Goal: Navigation & Orientation: Find specific page/section

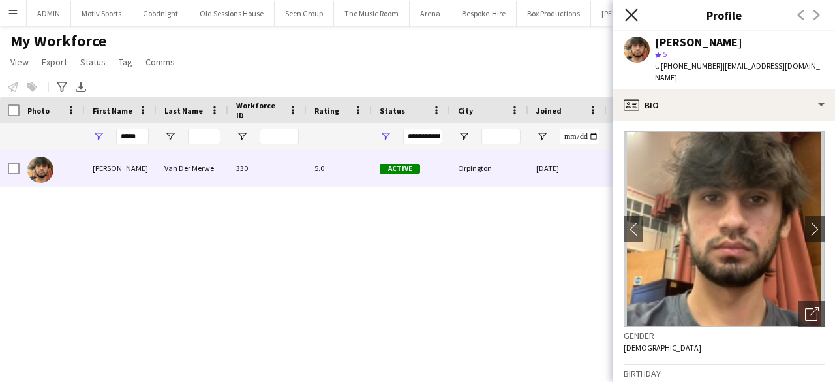
click at [630, 12] on icon "Close pop-in" at bounding box center [631, 14] width 12 height 12
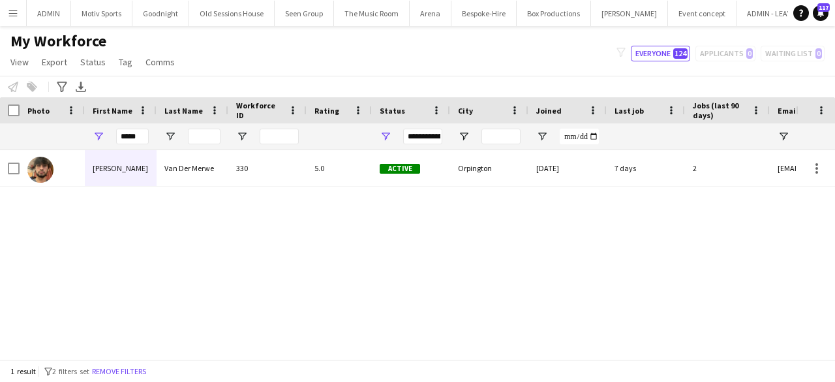
click at [16, 5] on button "Menu" at bounding box center [13, 13] width 26 height 26
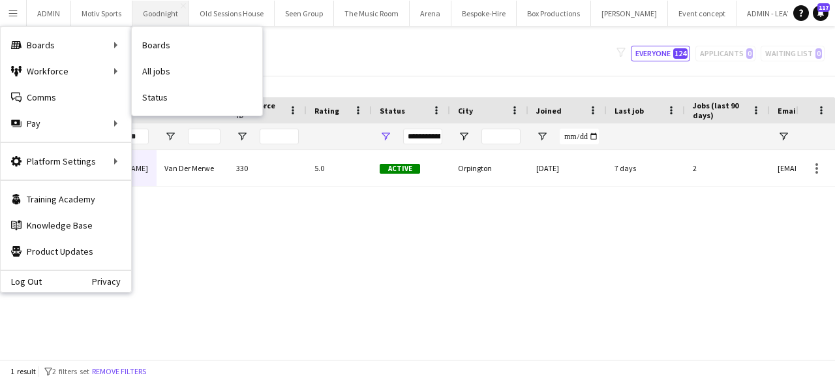
click at [192, 44] on link "Boards" at bounding box center [197, 45] width 130 height 26
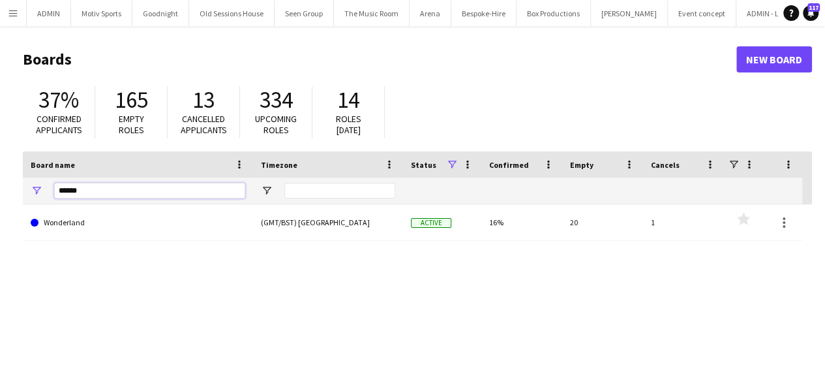
click at [158, 190] on input "******" at bounding box center [149, 191] width 191 height 16
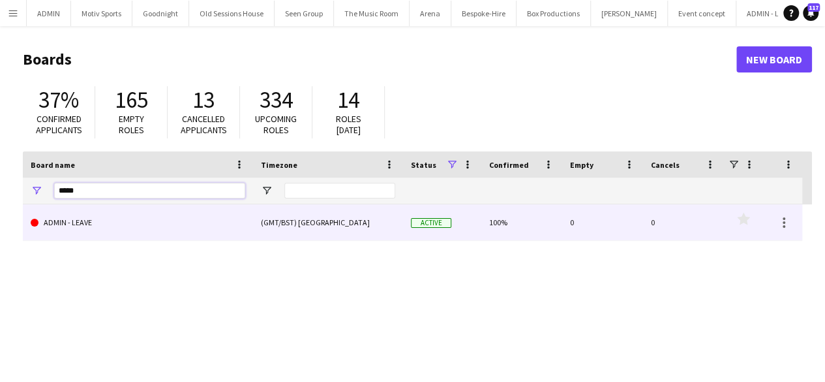
type input "*****"
click at [164, 218] on link "ADMIN - LEAVE" at bounding box center [138, 222] width 215 height 37
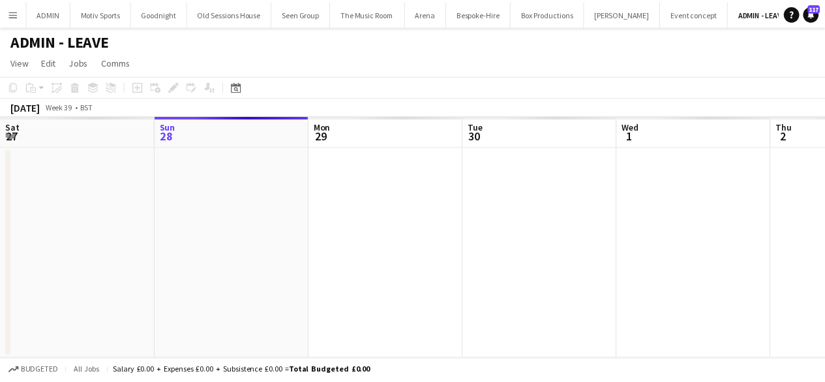
scroll to position [0, 5]
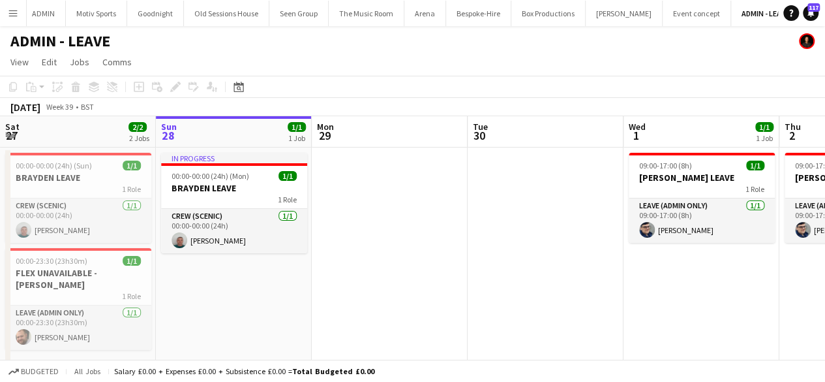
drag, startPoint x: 538, startPoint y: 244, endPoint x: 584, endPoint y: 242, distance: 46.4
click at [586, 242] on app-calendar-viewport "Thu 25 Fri 26 2/2 2 Jobs Sat 27 2/2 2 Jobs Sun 28 1/1 1 Job Mon 29 Tue 30 Wed 1…" at bounding box center [412, 247] width 825 height 262
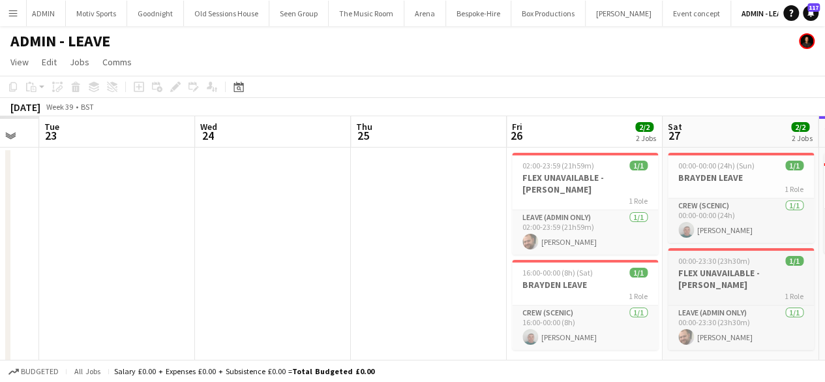
drag, startPoint x: 326, startPoint y: 309, endPoint x: 674, endPoint y: 254, distance: 351.9
click at [736, 260] on app-calendar-viewport "Sat 20 Sun 21 Mon 22 Tue 23 Wed 24 Thu 25 Fri 26 2/2 2 Jobs Sat 27 2/2 2 Jobs S…" at bounding box center [412, 247] width 825 height 262
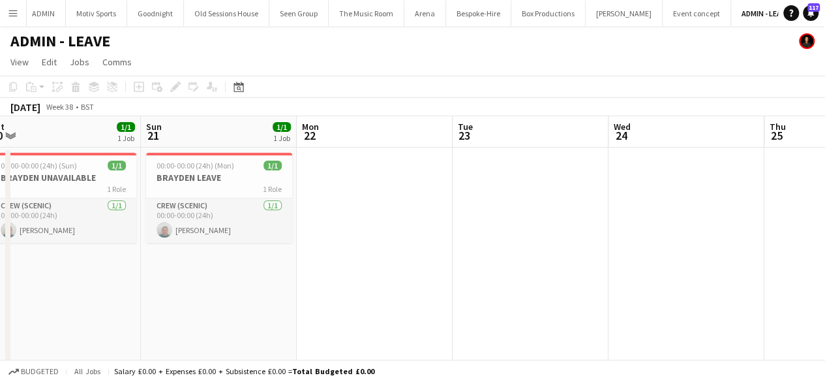
drag, startPoint x: 411, startPoint y: 289, endPoint x: 831, endPoint y: 231, distance: 424.1
click at [825, 232] on html "Menu Boards Boards Boards All jobs Status Workforce Workforce My Workforce Recr…" at bounding box center [412, 200] width 825 height 400
drag, startPoint x: 416, startPoint y: 305, endPoint x: 637, endPoint y: 276, distance: 223.7
click at [637, 276] on app-calendar-viewport "Thu 18 Fri 19 Sat 20 1/1 1 Job Sun 21 1/1 1 Job Mon 22 Tue 23 Wed 24 Thu 25 Fri…" at bounding box center [412, 247] width 825 height 262
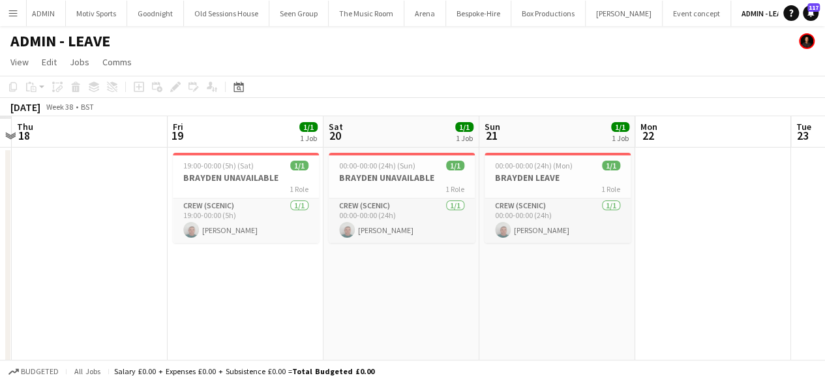
drag, startPoint x: 275, startPoint y: 342, endPoint x: 761, endPoint y: 250, distance: 493.9
click at [806, 238] on app-calendar-viewport "Tue 16 Wed 17 Thu 18 Fri 19 1/1 1 Job Sat 20 1/1 1 Job Sun 21 1/1 1 Job Mon 22 …" at bounding box center [412, 247] width 825 height 262
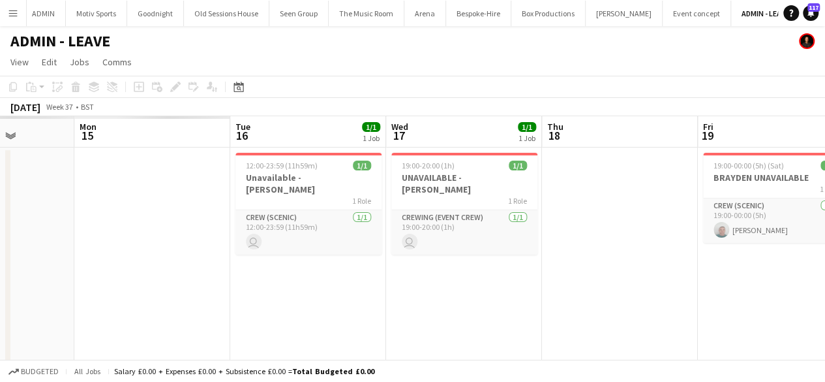
drag, startPoint x: 573, startPoint y: 273, endPoint x: 464, endPoint y: 282, distance: 108.7
click at [642, 259] on app-calendar-viewport "Fri 12 Sat 13 Sun 14 Mon 15 Tue 16 1/1 1 Job Wed 17 1/1 1 Job Thu 18 Fri 19 1/1…" at bounding box center [412, 247] width 825 height 262
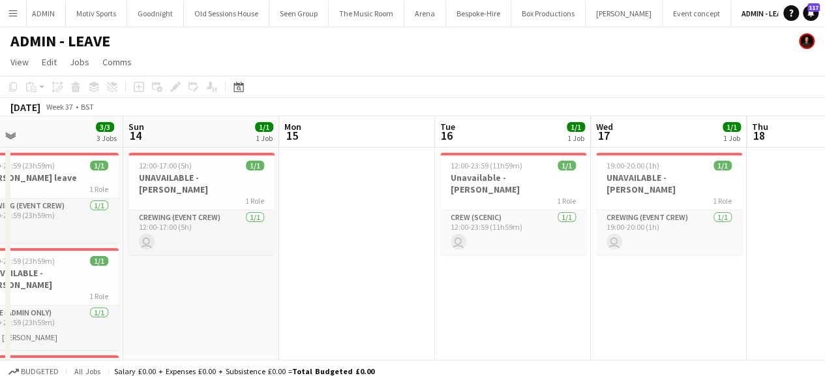
drag, startPoint x: 464, startPoint y: 282, endPoint x: 664, endPoint y: 265, distance: 201.0
click at [674, 265] on app-calendar-viewport "Thu 11 Fri 12 Sat 13 3/3 3 Jobs Sun 14 1/1 1 Job Mon 15 Tue 16 1/1 1 Job Wed 17…" at bounding box center [412, 301] width 825 height 370
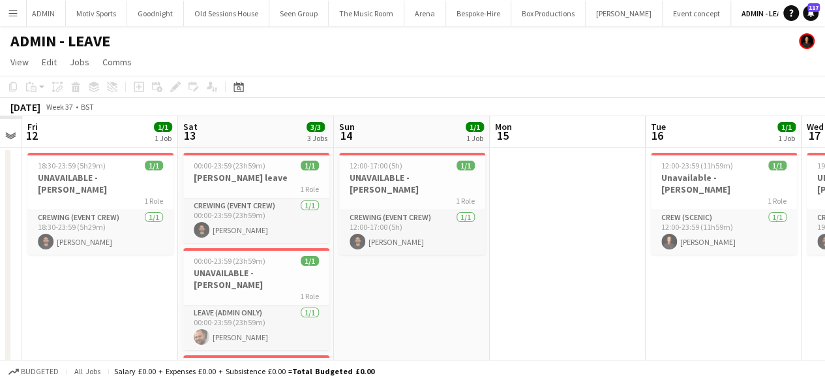
click at [544, 303] on app-calendar-viewport "Wed 10 Thu 11 Fri 12 1/1 1 Job Sat 13 3/3 3 Jobs Sun 14 1/1 1 Job Mon 15 Tue 16…" at bounding box center [412, 301] width 825 height 370
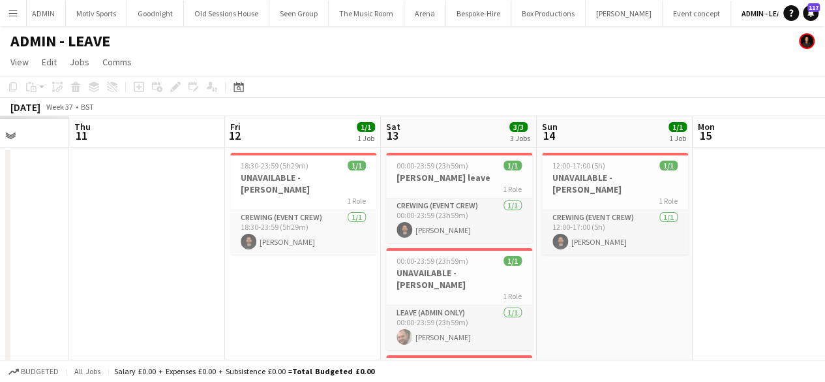
drag, startPoint x: 510, startPoint y: 328, endPoint x: 669, endPoint y: 295, distance: 162.5
click at [629, 306] on app-calendar-viewport "Mon 8 Tue 9 Wed 10 Thu 11 Fri 12 1/1 1 Job Sat 13 3/3 3 Jobs Sun 14 1/1 1 Job M…" at bounding box center [412, 301] width 825 height 370
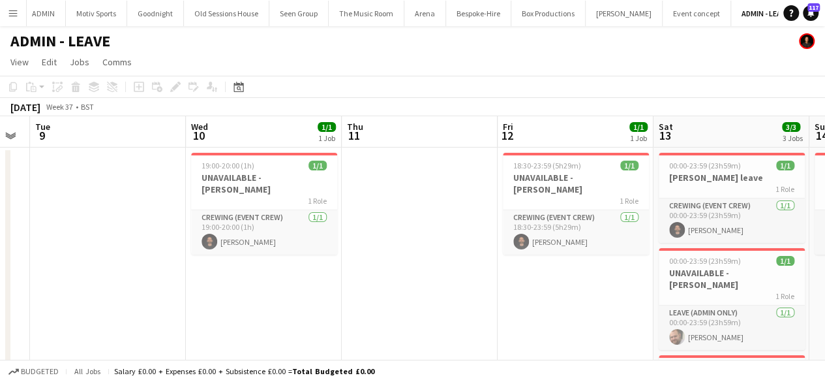
drag, startPoint x: 374, startPoint y: 298, endPoint x: 659, endPoint y: 253, distance: 288.6
click at [658, 254] on app-calendar-viewport "Sun 7 Mon 8 Tue 9 Wed 10 1/1 1 Job Thu 11 Fri 12 1/1 1 Job Sat 13 3/3 3 Jobs Su…" at bounding box center [412, 301] width 825 height 370
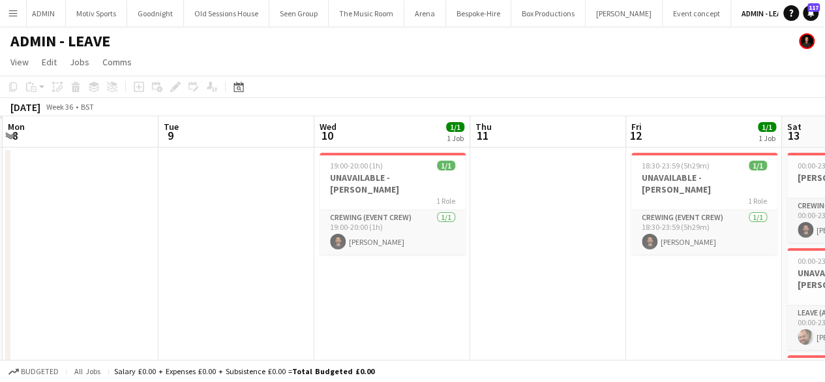
drag, startPoint x: 260, startPoint y: 316, endPoint x: 686, endPoint y: 256, distance: 430.1
click at [697, 259] on app-calendar-viewport "Sat 6 Sun 7 Mon 8 Tue 9 Wed 10 1/1 1 Job Thu 11 Fri 12 1/1 1 Job Sat 13 3/3 3 J…" at bounding box center [412, 301] width 825 height 370
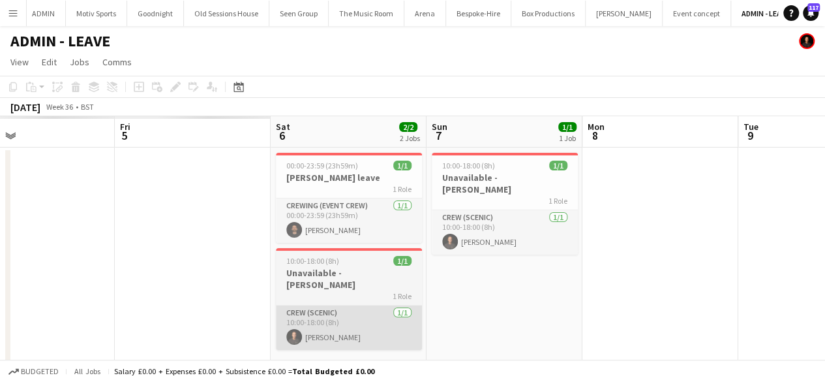
drag, startPoint x: 290, startPoint y: 308, endPoint x: 427, endPoint y: 297, distance: 136.8
click at [450, 298] on app-calendar-viewport "Wed 3 Thu 4 Fri 5 Sat 6 2/2 2 Jobs Sun 7 1/1 1 Job Mon 8 Tue 9 Wed 10 1/1 1 Job…" at bounding box center [412, 301] width 825 height 370
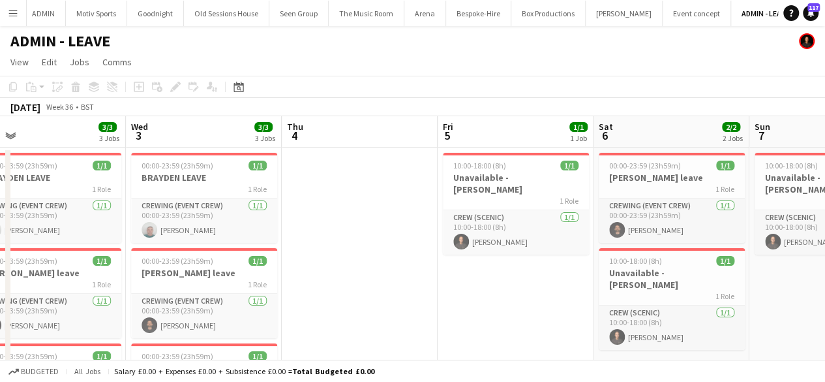
drag, startPoint x: 292, startPoint y: 318, endPoint x: 604, endPoint y: 260, distance: 317.0
click at [607, 259] on app-calendar-viewport "Sun 31 Mon 1 Tue 2 3/3 3 Jobs Wed 3 3/3 3 Jobs Thu 4 Fri 5 1/1 1 Job Sat 6 2/2 …" at bounding box center [412, 301] width 825 height 370
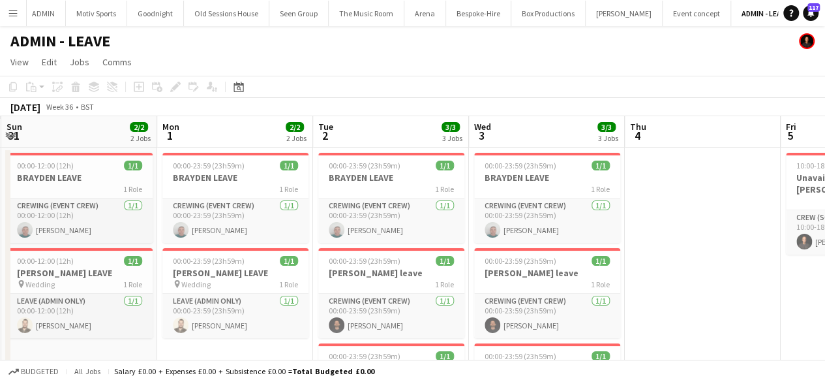
drag, startPoint x: 219, startPoint y: 344, endPoint x: 556, endPoint y: 286, distance: 341.7
click at [556, 286] on app-calendar-viewport "Fri 29 Sat 30 Sun 31 2/2 2 Jobs Mon 1 2/2 2 Jobs Tue 2 3/3 3 Jobs Wed 3 3/3 3 J…" at bounding box center [412, 301] width 825 height 370
drag, startPoint x: 445, startPoint y: 63, endPoint x: 298, endPoint y: 84, distance: 148.2
click at [298, 84] on app-board "ADMIN - LEAVE View Day view expanded Day view collapsed Month view Date picker …" at bounding box center [412, 267] width 825 height 482
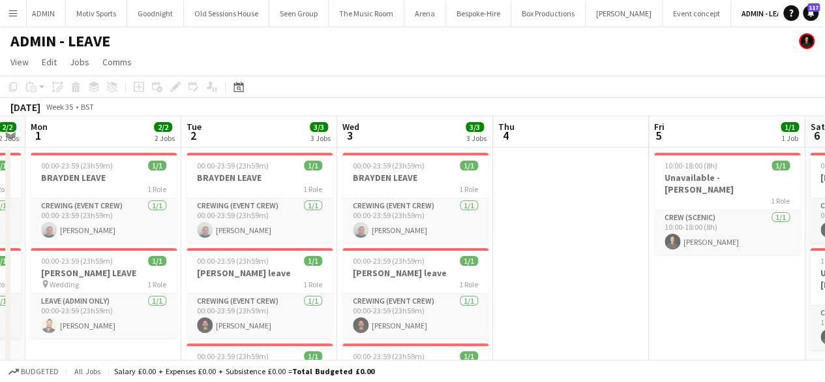
scroll to position [0, 455]
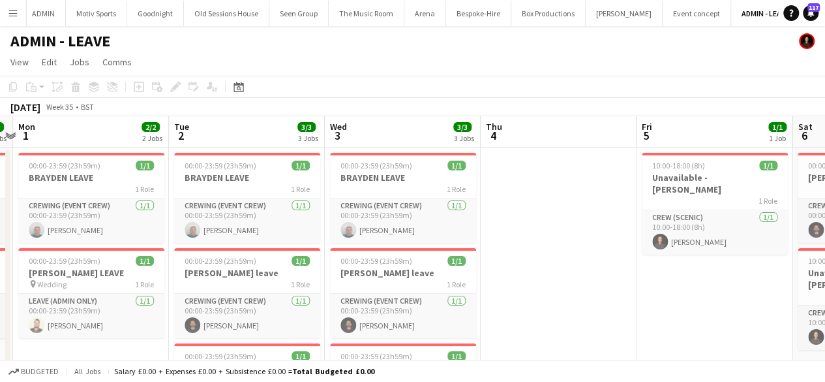
drag, startPoint x: 742, startPoint y: 294, endPoint x: 598, endPoint y: 307, distance: 144.7
click at [598, 307] on app-calendar-viewport "Fri 29 2/2 2 Jobs Sat 30 3/3 3 Jobs Sun 31 2/2 2 Jobs Mon 1 2/2 2 Jobs Tue 2 3/…" at bounding box center [412, 301] width 825 height 370
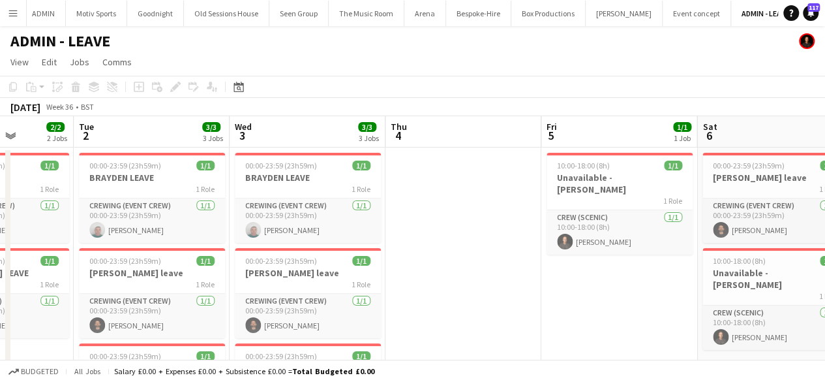
scroll to position [0, 556]
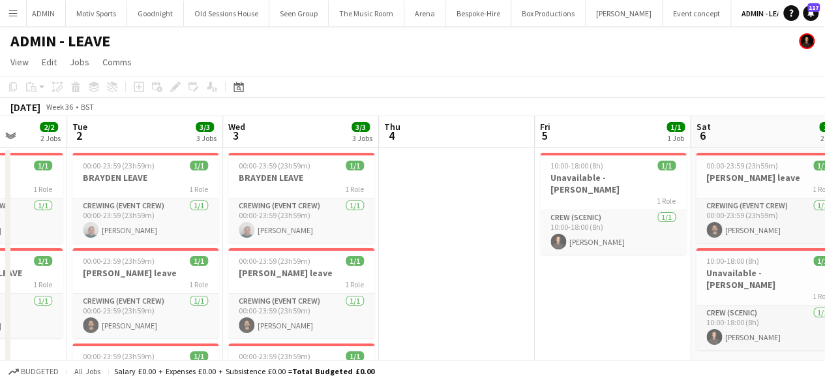
drag, startPoint x: 639, startPoint y: 294, endPoint x: 537, endPoint y: 310, distance: 103.0
click at [537, 310] on app-calendar-viewport "Fri 29 2/2 2 Jobs Sat 30 3/3 3 Jobs Sun 31 2/2 2 Jobs Mon 1 2/2 2 Jobs Tue 2 3/…" at bounding box center [412, 301] width 825 height 370
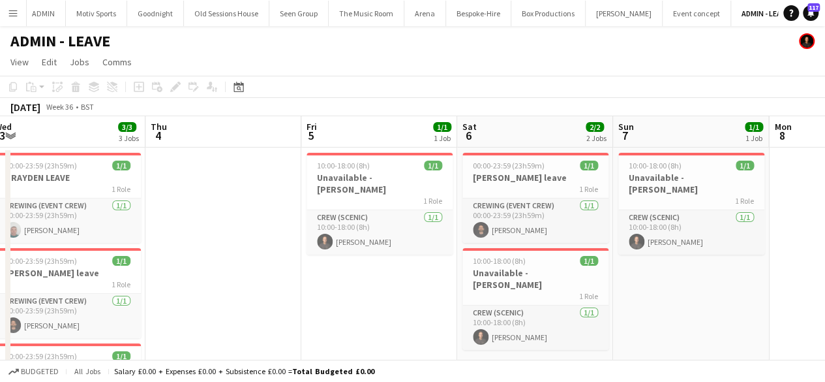
drag, startPoint x: 578, startPoint y: 325, endPoint x: 322, endPoint y: 357, distance: 257.7
click at [335, 357] on app-calendar-viewport "Sun 31 2/2 2 Jobs Mon 1 2/2 2 Jobs Tue 2 3/3 3 Jobs Wed 3 3/3 3 Jobs Thu 4 Fri …" at bounding box center [412, 301] width 825 height 370
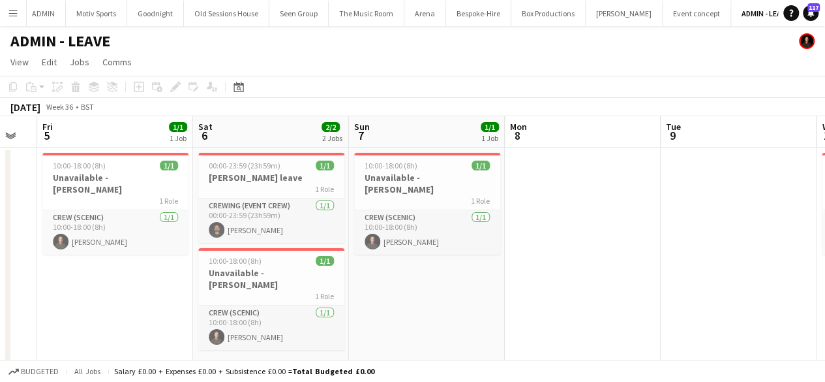
drag, startPoint x: 691, startPoint y: 288, endPoint x: 378, endPoint y: 376, distance: 325.4
click at [382, 375] on app-board "ADMIN - LEAVE View Day view expanded Day view collapsed Month view Date picker …" at bounding box center [412, 267] width 825 height 482
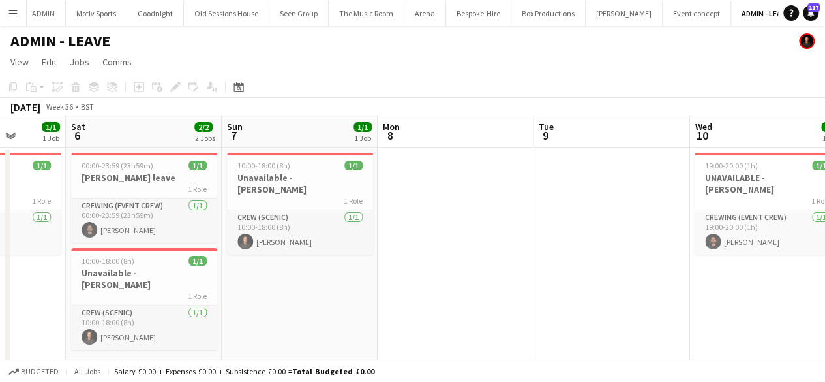
drag, startPoint x: 723, startPoint y: 259, endPoint x: 537, endPoint y: 306, distance: 191.7
click at [537, 306] on app-calendar-viewport "Tue 2 3/3 3 Jobs Wed 3 3/3 3 Jobs Thu 4 Fri 5 1/1 1 Job Sat 6 2/2 2 Jobs Sun 7 …" at bounding box center [412, 301] width 825 height 370
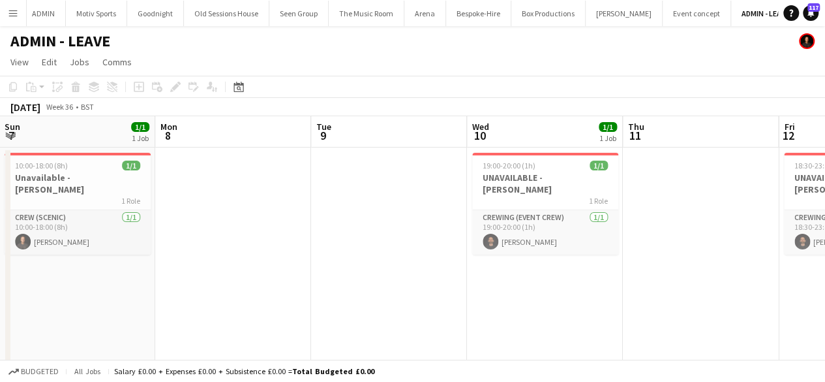
drag, startPoint x: 612, startPoint y: 299, endPoint x: 414, endPoint y: 335, distance: 201.4
click at [423, 333] on app-calendar-viewport "Thu 4 Fri 5 1/1 1 Job Sat 6 2/2 2 Jobs Sun 7 1/1 1 Job Mon 8 Tue 9 Wed 10 1/1 1…" at bounding box center [412, 301] width 825 height 370
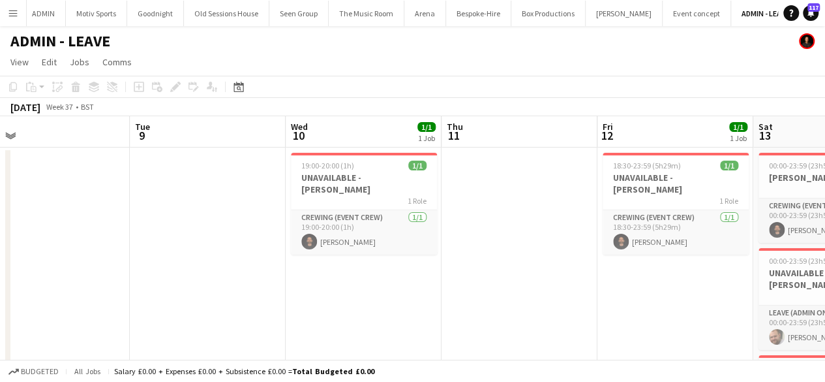
drag, startPoint x: 584, startPoint y: 289, endPoint x: 206, endPoint y: 365, distance: 385.8
click at [197, 370] on app-board "ADMIN - LEAVE View Day view expanded Day view collapsed Month view Date picker …" at bounding box center [412, 267] width 825 height 482
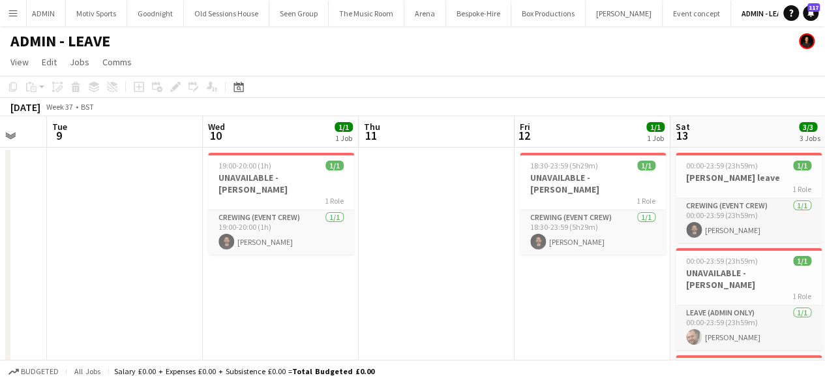
drag, startPoint x: 556, startPoint y: 294, endPoint x: 402, endPoint y: 325, distance: 157.0
click at [402, 325] on app-calendar-viewport "Sat 6 2/2 2 Jobs Sun 7 1/1 1 Job Mon 8 Tue 9 Wed 10 1/1 1 Job Thu 11 Fri 12 1/1…" at bounding box center [412, 301] width 825 height 370
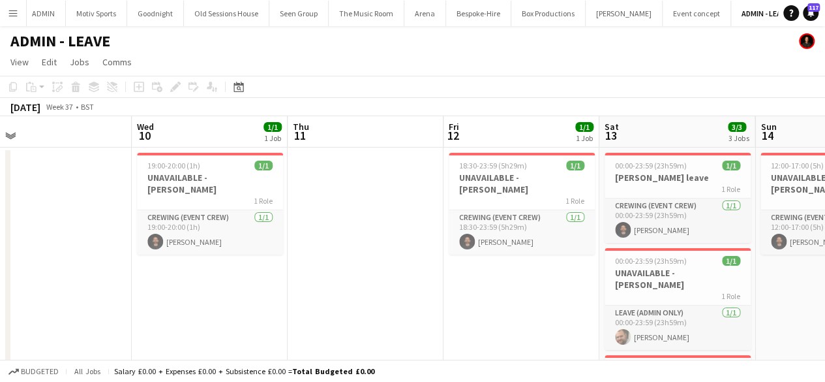
scroll to position [0, 614]
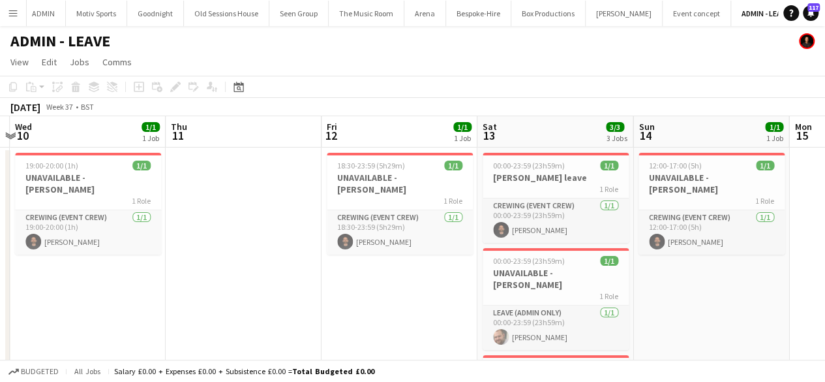
drag, startPoint x: 308, startPoint y: 355, endPoint x: 149, endPoint y: 365, distance: 159.5
click at [149, 365] on app-board "ADMIN - LEAVE View Day view expanded Day view collapsed Month view Date picker …" at bounding box center [412, 267] width 825 height 482
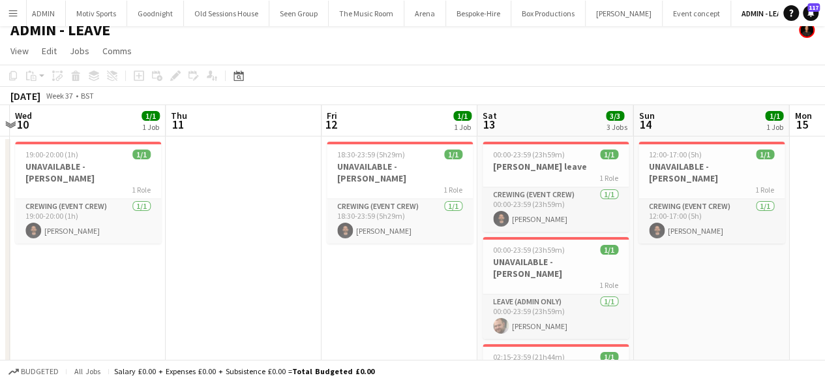
scroll to position [0, 0]
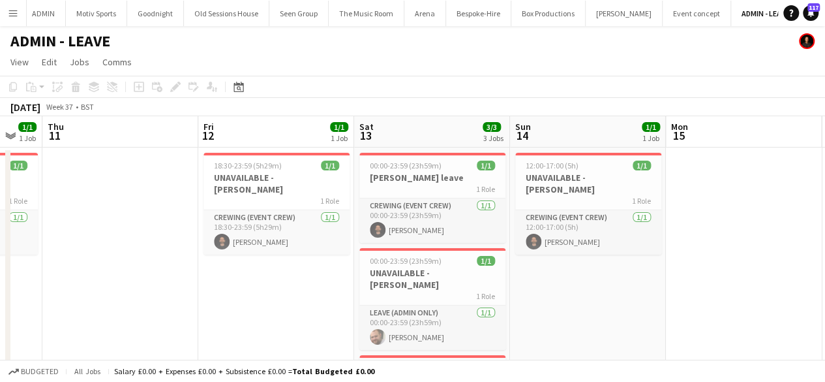
drag, startPoint x: 751, startPoint y: 290, endPoint x: 627, endPoint y: 297, distance: 124.1
click at [627, 297] on app-calendar-viewport "Mon 8 Tue 9 Wed 10 1/1 1 Job Thu 11 Fri 12 1/1 1 Job Sat 13 3/3 3 Jobs Sun 14 1…" at bounding box center [412, 301] width 825 height 370
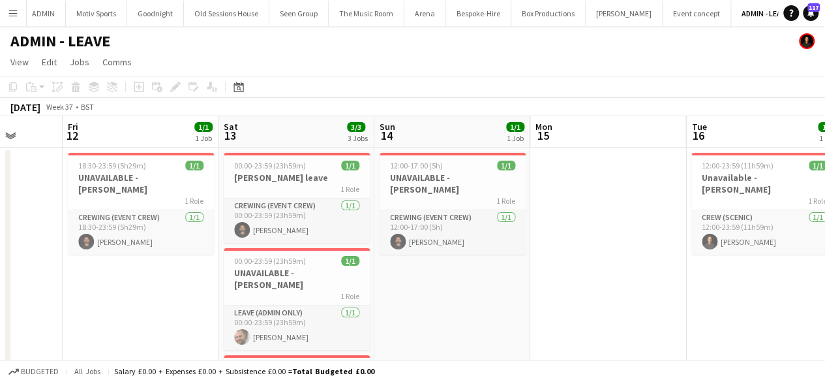
drag, startPoint x: 714, startPoint y: 288, endPoint x: 596, endPoint y: 303, distance: 119.1
click at [521, 305] on app-calendar-viewport "Mon 8 Tue 9 Wed 10 1/1 1 Job Thu 11 Fri 12 1/1 1 Job Sat 13 3/3 3 Jobs Sun 14 1…" at bounding box center [412, 301] width 825 height 370
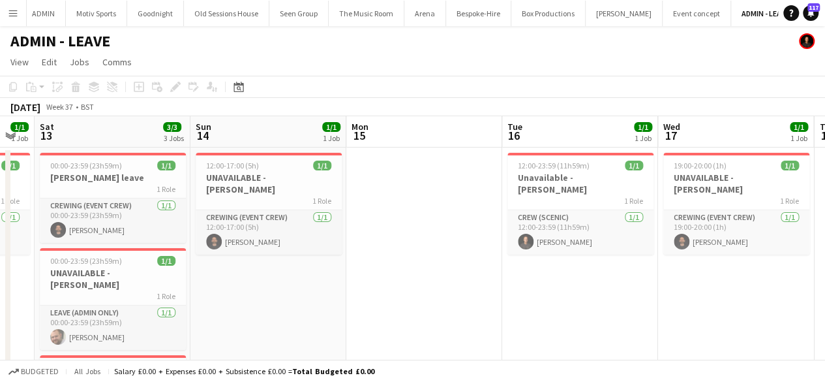
scroll to position [0, 544]
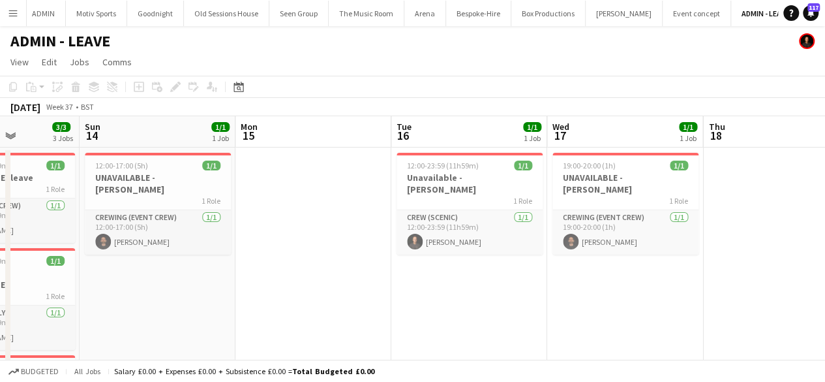
drag, startPoint x: 685, startPoint y: 294, endPoint x: 487, endPoint y: 329, distance: 201.4
click at [483, 331] on app-calendar-viewport "Wed 10 1/1 1 Job Thu 11 Fri 12 1/1 1 Job Sat 13 3/3 3 Jobs Sun 14 1/1 1 Job Mon…" at bounding box center [412, 301] width 825 height 370
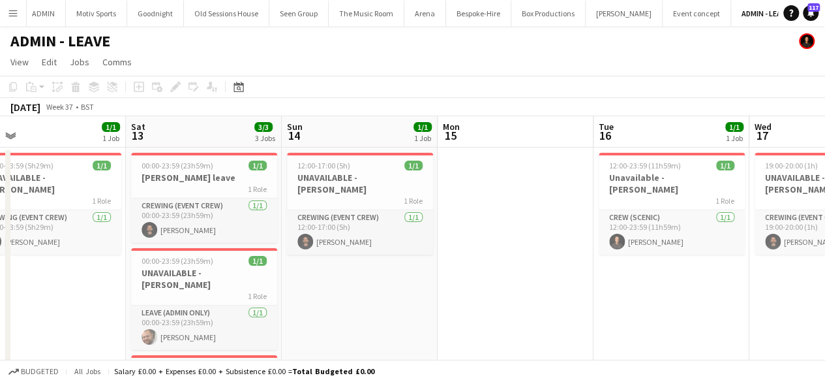
drag, startPoint x: 554, startPoint y: 290, endPoint x: 445, endPoint y: 300, distance: 110.0
click at [445, 299] on app-calendar-viewport "Wed 10 1/1 1 Job Thu 11 Fri 12 1/1 1 Job Sat 13 3/3 3 Jobs Sun 14 1/1 1 Job Mon…" at bounding box center [412, 301] width 825 height 370
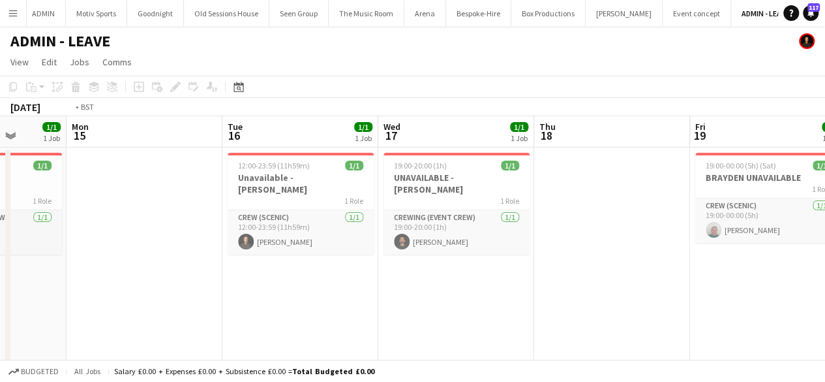
drag, startPoint x: 566, startPoint y: 294, endPoint x: 354, endPoint y: 345, distance: 217.5
click at [355, 344] on app-calendar-viewport "Fri 12 1/1 1 Job Sat 13 3/3 3 Jobs Sun 14 1/1 1 Job Mon 15 Tue 16 1/1 1 Job Wed…" at bounding box center [412, 301] width 825 height 370
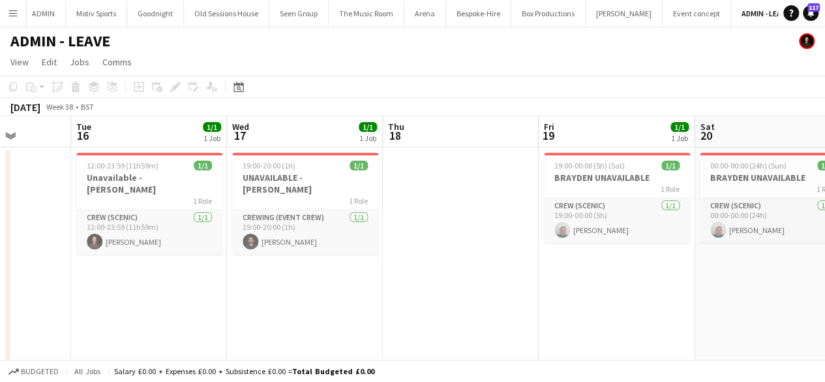
scroll to position [0, 487]
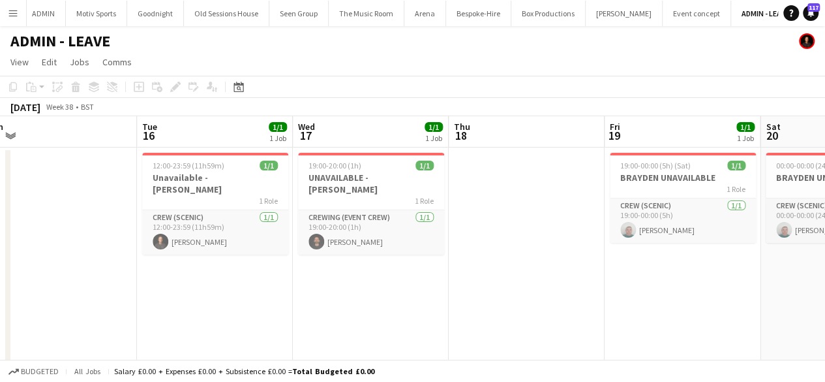
drag, startPoint x: 573, startPoint y: 307, endPoint x: 327, endPoint y: 357, distance: 251.1
click at [327, 357] on app-calendar-viewport "Fri 12 1/1 1 Job Sat 13 3/3 3 Jobs Sun 14 1/1 1 Job Mon 15 Tue 16 1/1 1 Job Wed…" at bounding box center [412, 301] width 825 height 370
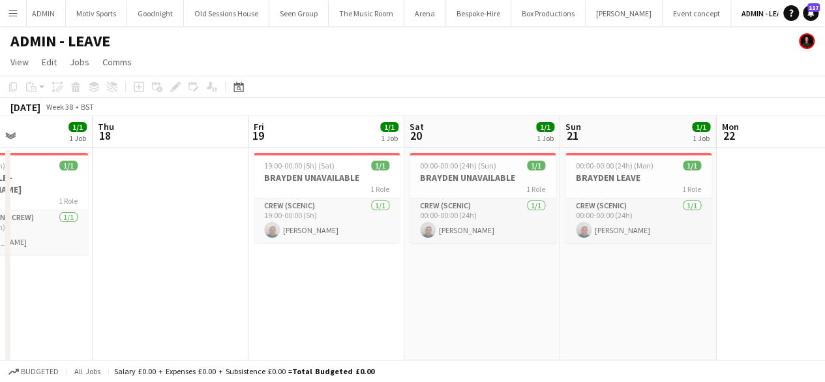
drag, startPoint x: 616, startPoint y: 311, endPoint x: 494, endPoint y: 309, distance: 122.0
click at [496, 309] on app-calendar-viewport "Sun 14 1/1 1 Job Mon 15 Tue 16 1/1 1 Job Wed 17 1/1 1 Job Thu 18 Fri 19 1/1 1 J…" at bounding box center [412, 301] width 825 height 370
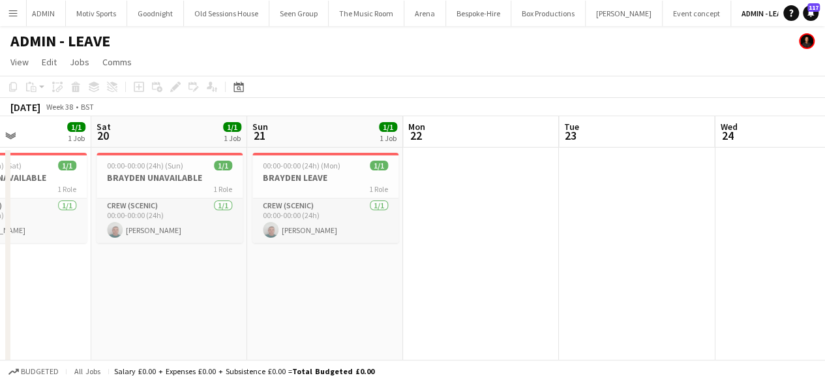
drag, startPoint x: 627, startPoint y: 290, endPoint x: 390, endPoint y: 322, distance: 239.6
click at [390, 322] on app-calendar-viewport "Tue 16 1/1 1 Job Wed 17 1/1 1 Job Thu 18 Fri 19 1/1 1 Job Sat 20 1/1 1 Job Sun …" at bounding box center [412, 301] width 825 height 370
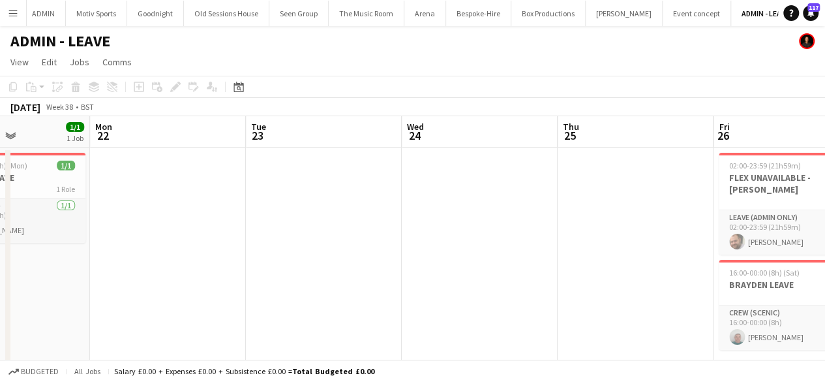
drag
click at [324, 346] on app-calendar-viewport "Thu 18 Fri 19 1/1 1 Job Sat 20 1/1 1 Job Sun 21 1/1 1 Job Mon 22 Tue 23 Wed 24 …" at bounding box center [412, 301] width 825 height 370
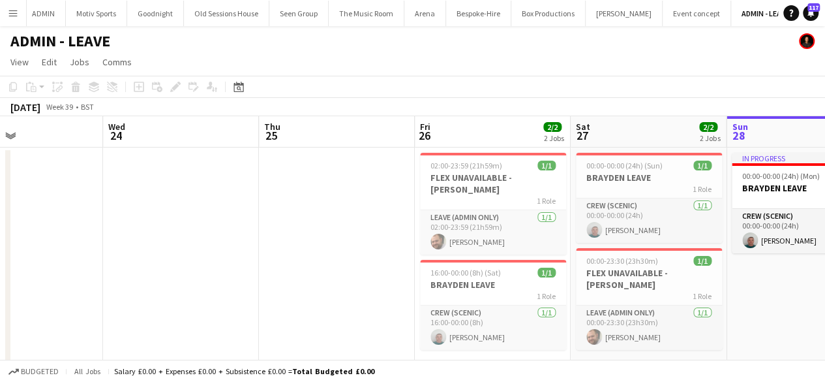
scroll to position [0, 551]
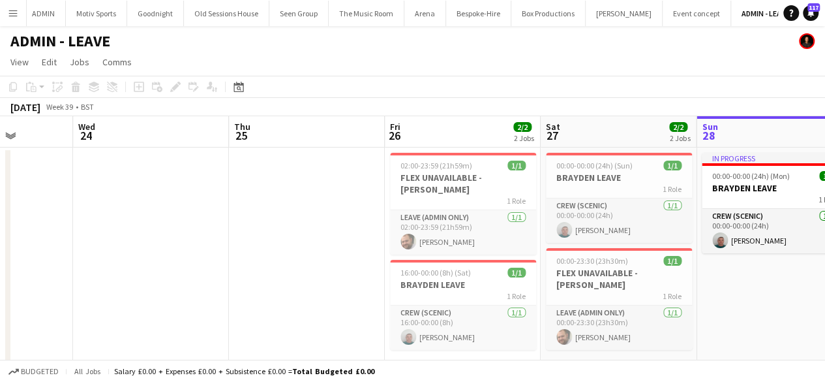
click at [319, 342] on app-calendar-viewport "Sat 20 1/1 1 Job Sun 21 1/1 1 Job Mon 22 Tue 23 Wed 24 Thu 25 Fri 26 2/2 2 Jobs…" at bounding box center [412, 301] width 825 height 370
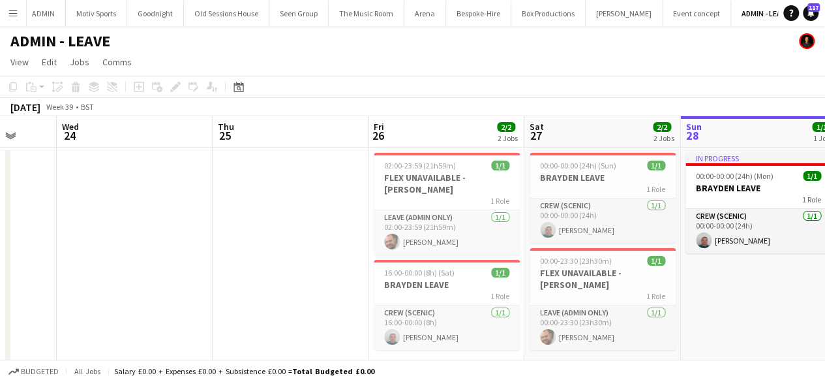
scroll to position [0, 593]
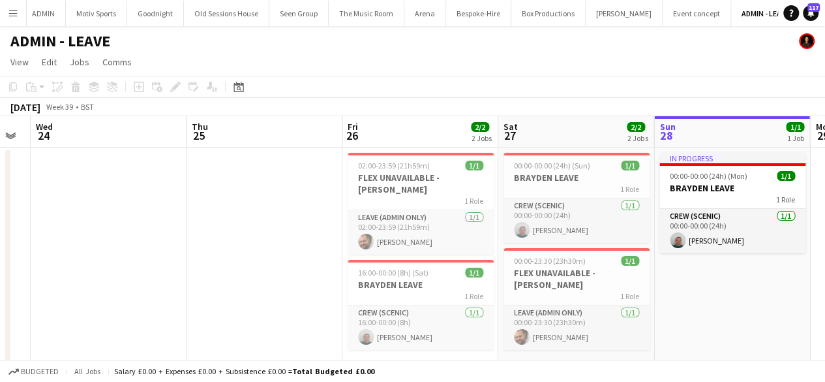
click at [686, 289] on app-calendar-viewport "Sat 20 1/1 1 Job Sun 21 1/1 1 Job Mon 22 Tue 23 Wed 24 Thu 25 Fri 26 2/2 2 Jobs…" at bounding box center [412, 301] width 825 height 370
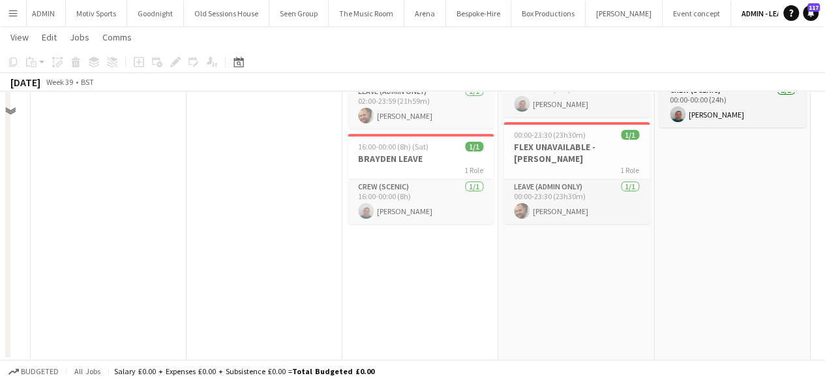
scroll to position [0, 0]
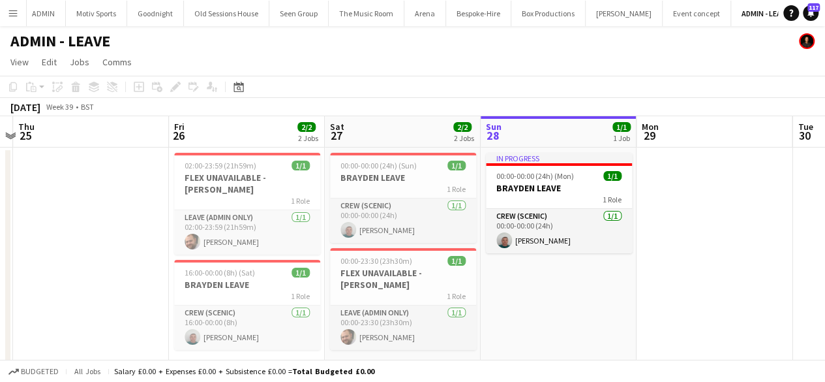
click at [494, 345] on app-calendar-viewport "Mon 22 Tue 23 Wed 24 Thu 25 Fri 26 2/2 2 Jobs Sat 27 2/2 2 Jobs Sun 28 1/1 1 Jo…" at bounding box center [412, 301] width 825 height 370
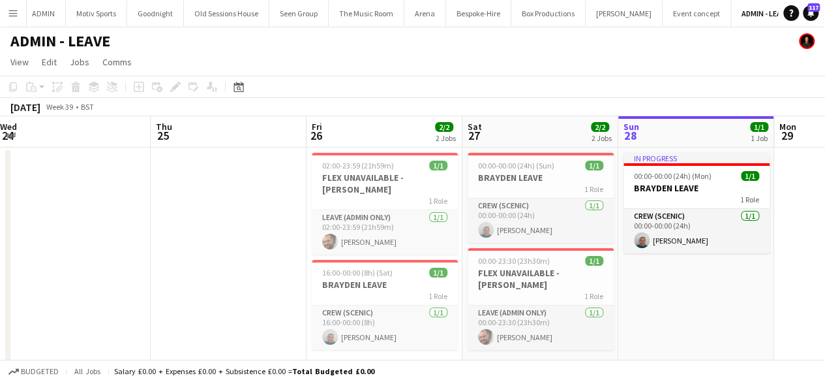
click at [556, 272] on app-calendar-viewport "Mon 22 Tue 23 Wed 24 Thu 25 Fri 26 2/2 2 Jobs Sat 27 2/2 2 Jobs Sun 28 1/1 1 Jo…" at bounding box center [412, 301] width 825 height 370
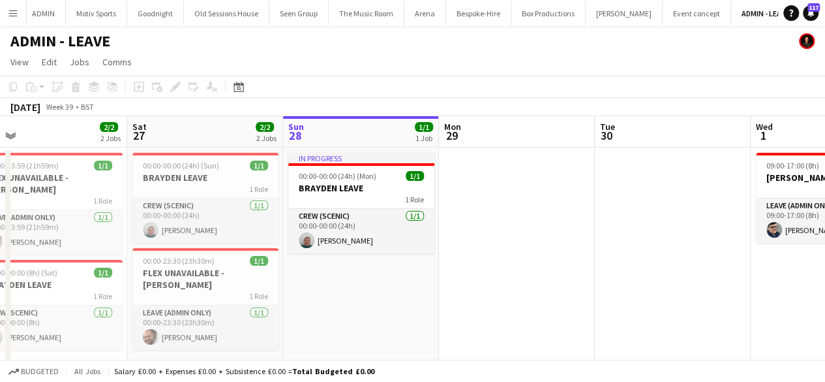
click at [585, 316] on app-calendar-viewport "Wed 24 Thu 25 Fri 26 2/2 2 Jobs Sat 27 2/2 2 Jobs Sun 28 1/1 1 Job Mon 29 Tue 3…" at bounding box center [412, 301] width 825 height 370
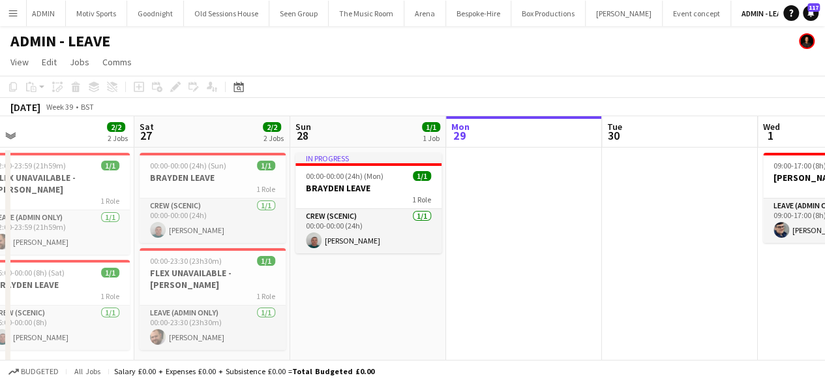
drag, startPoint x: 424, startPoint y: 338, endPoint x: 715, endPoint y: 308, distance: 292.5
click at [716, 309] on app-calendar-viewport "Wed 24 Thu 25 Fri 26 2/2 2 Jobs Sat 27 2/2 2 Jobs Sun 28 1/1 1 Job Mon 29 Tue 3…" at bounding box center [412, 247] width 825 height 262
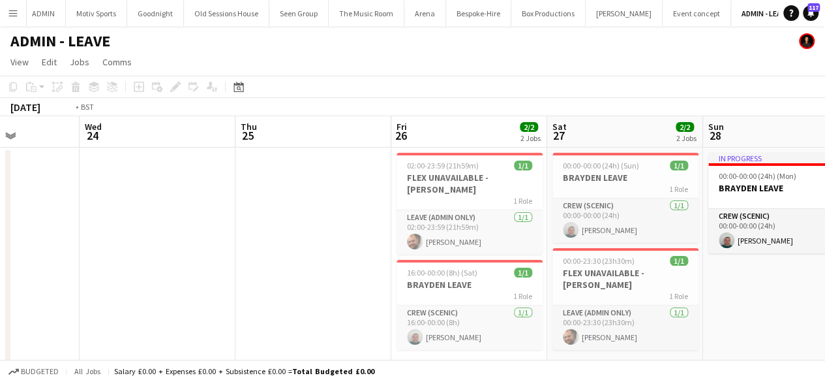
drag, startPoint x: 153, startPoint y: 271, endPoint x: 795, endPoint y: 157, distance: 651.8
click at [825, 145] on html "Menu Boards Boards Boards All jobs Status Workforce Workforce My Workforce Recr…" at bounding box center [412, 200] width 825 height 400
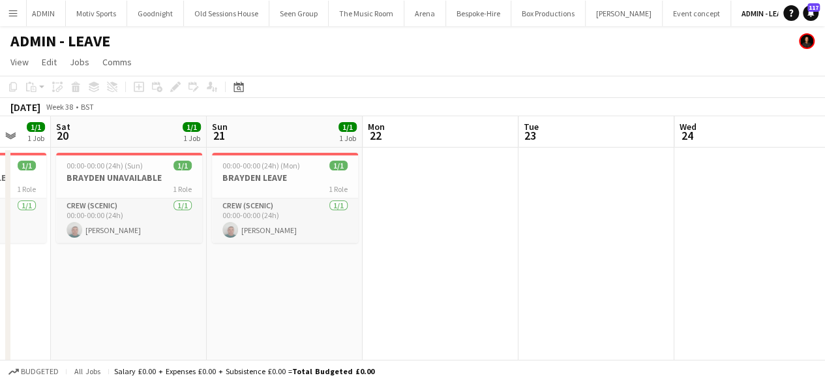
drag, startPoint x: 787, startPoint y: 200, endPoint x: 794, endPoint y: 200, distance: 7.2
click at [797, 200] on app-calendar-viewport "Thu 18 Fri 19 1/1 1 Job Sat 20 1/1 1 Job Sun 21 1/1 1 Job Mon 22 Tue 23 Wed 24 …" at bounding box center [412, 247] width 825 height 262
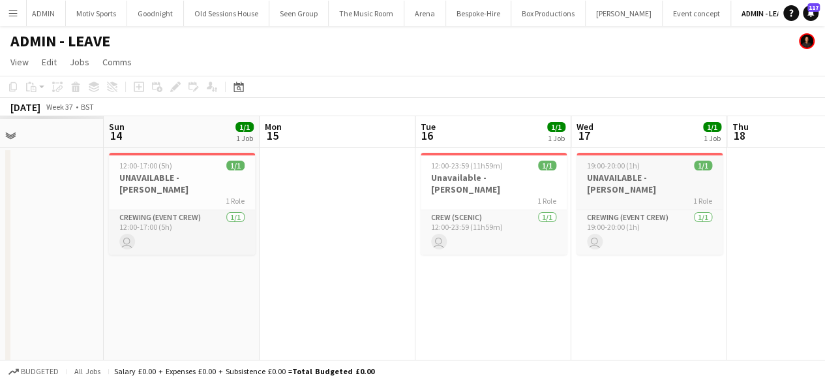
drag, startPoint x: 710, startPoint y: 199, endPoint x: 701, endPoint y: 192, distance: 11.2
click at [801, 189] on app-calendar-viewport "Thu 11 Fri 12 Sat 13 Sun 14 1/1 1 Job Mon 15 Tue 16 1/1 1 Job Wed 17 1/1 1 Job …" at bounding box center [412, 247] width 825 height 262
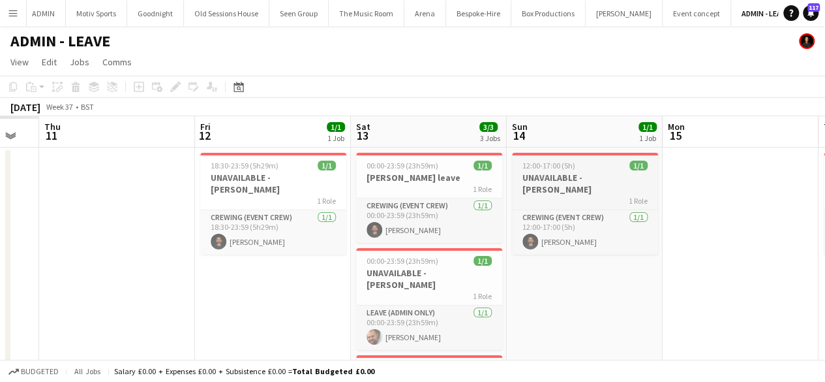
scroll to position [0, 342]
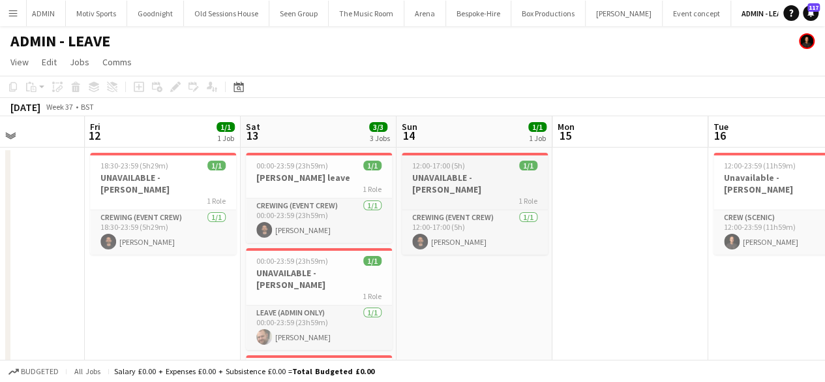
drag, startPoint x: 468, startPoint y: 254, endPoint x: 796, endPoint y: 196, distance: 333.2
click at [825, 198] on html "Menu Boards Boards Boards All jobs Status Workforce Workforce My Workforce Recr…" at bounding box center [412, 254] width 825 height 508
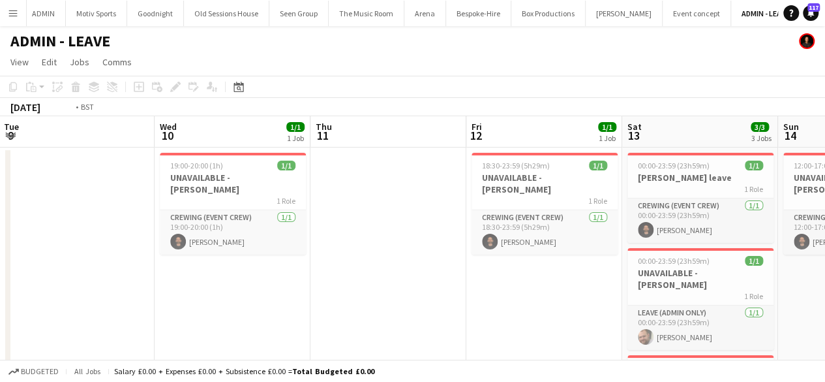
drag, startPoint x: 326, startPoint y: 259, endPoint x: 785, endPoint y: 204, distance: 462.5
click at [785, 204] on app-calendar-viewport "Sun 7 1/1 1 Job Mon 8 Tue 9 Wed 10 1/1 1 Job Thu 11 Fri 12 1/1 1 Job Sat 13 3/3…" at bounding box center [412, 301] width 825 height 370
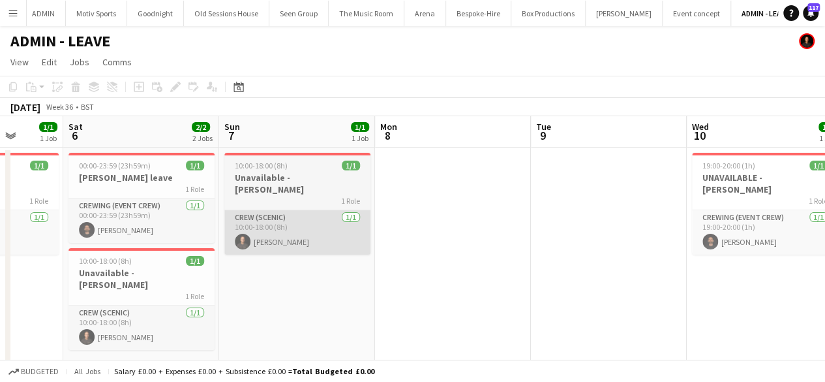
drag, startPoint x: 242, startPoint y: 285, endPoint x: 601, endPoint y: 241, distance: 362.1
click at [690, 243] on app-calendar-viewport "Thu 4 Fri 5 1/1 1 Job Sat 6 2/2 2 Jobs Sun 7 1/1 1 Job Mon 8 Tue 9 Wed 10 1/1 1…" at bounding box center [412, 301] width 825 height 370
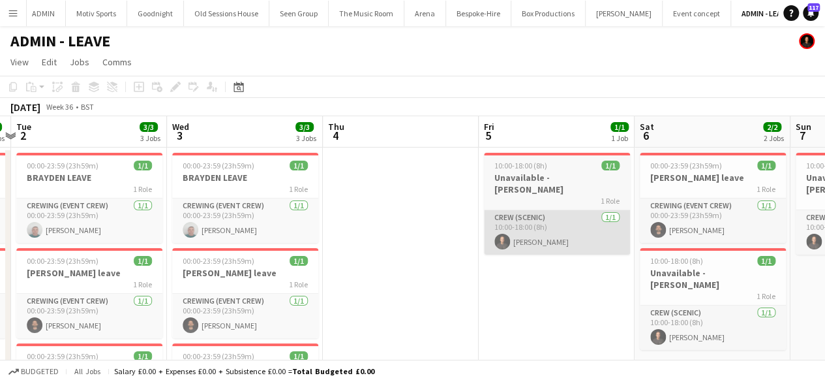
drag, startPoint x: 299, startPoint y: 267, endPoint x: 536, endPoint y: 235, distance: 238.8
click at [579, 235] on app-calendar-viewport "Sun 31 Mon 1 2/2 2 Jobs Tue 2 3/3 3 Jobs Wed 3 3/3 3 Jobs Thu 4 Fri 5 1/1 1 Job…" at bounding box center [412, 301] width 825 height 370
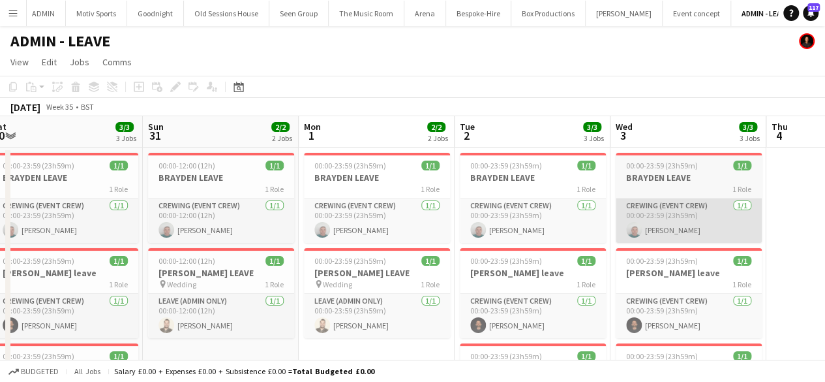
drag, startPoint x: 304, startPoint y: 284, endPoint x: 692, endPoint y: 213, distance: 394.7
click at [727, 204] on app-calendar-viewport "Thu 28 Fri 29 Sat 30 3/3 3 Jobs Sun 31 2/2 2 Jobs Mon 1 2/2 2 Jobs Tue 2 3/3 3 …" at bounding box center [412, 301] width 825 height 370
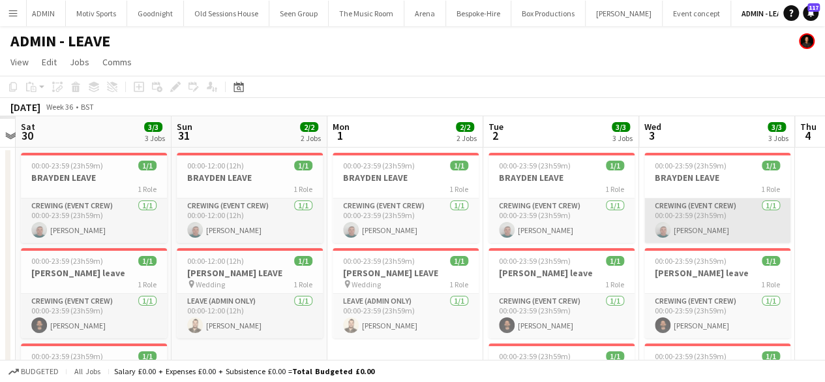
scroll to position [0, 299]
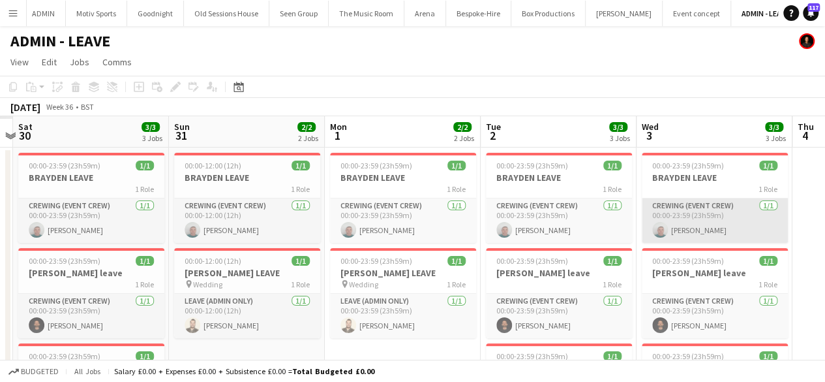
click at [692, 213] on app-card-role "Crewing (Event Crew) [DATE] 00:00-23:59 (23h59m) [PERSON_NAME]" at bounding box center [715, 220] width 146 height 44
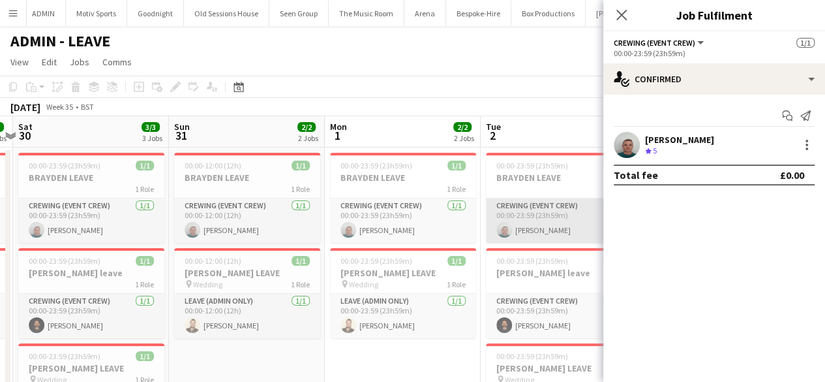
drag, startPoint x: 651, startPoint y: 196, endPoint x: 492, endPoint y: 216, distance: 160.4
click at [492, 216] on body "Menu Boards Boards Boards All jobs Status Workforce Workforce My Workforce Recr…" at bounding box center [412, 254] width 825 height 508
click at [489, 37] on div "ADMIN - LEAVE" at bounding box center [412, 38] width 825 height 25
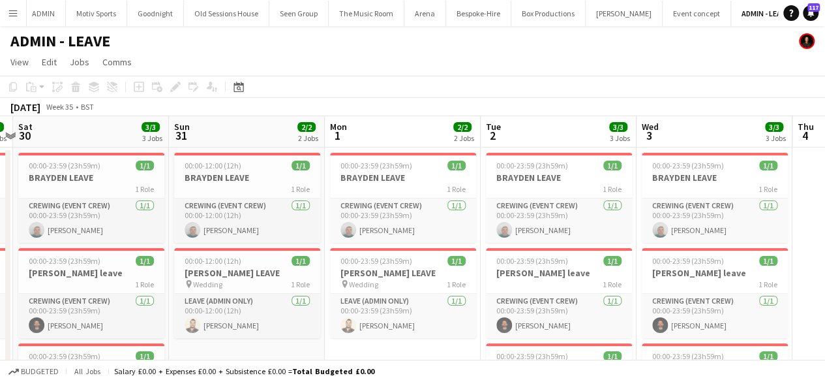
drag, startPoint x: 491, startPoint y: 53, endPoint x: 292, endPoint y: 54, distance: 198.3
click at [292, 54] on app-page-menu "View Day view expanded Day view collapsed Month view Date picker Jump to [DATE]…" at bounding box center [412, 63] width 825 height 25
click at [505, 89] on app-toolbar "Copy Paste Paste Ctrl+V Paste with crew Ctrl+Shift+V Paste linked Job [GEOGRAPH…" at bounding box center [412, 87] width 825 height 22
drag, startPoint x: 685, startPoint y: 365, endPoint x: 647, endPoint y: 365, distance: 37.8
click at [647, 365] on div "Budgeted All jobs Salary £0.00 + Expenses £0.00 + Subsistence £0.00 = Total Bud…" at bounding box center [412, 370] width 825 height 22
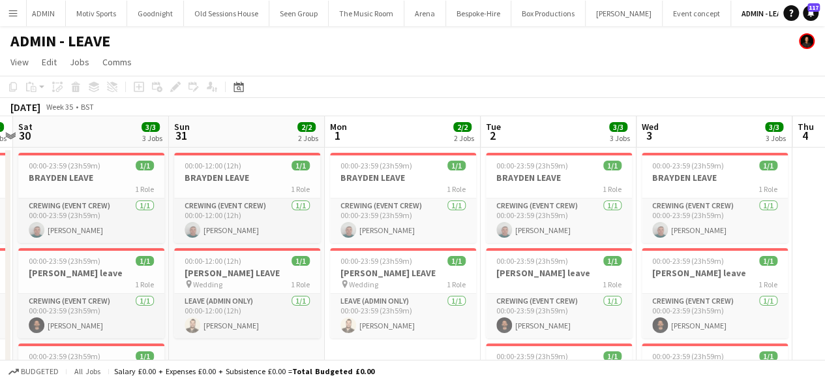
drag, startPoint x: 706, startPoint y: 100, endPoint x: 588, endPoint y: 111, distance: 117.9
click at [588, 111] on div "[DATE] Week 35 • BST" at bounding box center [412, 107] width 825 height 18
drag, startPoint x: 717, startPoint y: 110, endPoint x: 703, endPoint y: 110, distance: 13.7
click at [703, 110] on div "[DATE] Week 35 • BST" at bounding box center [412, 107] width 825 height 18
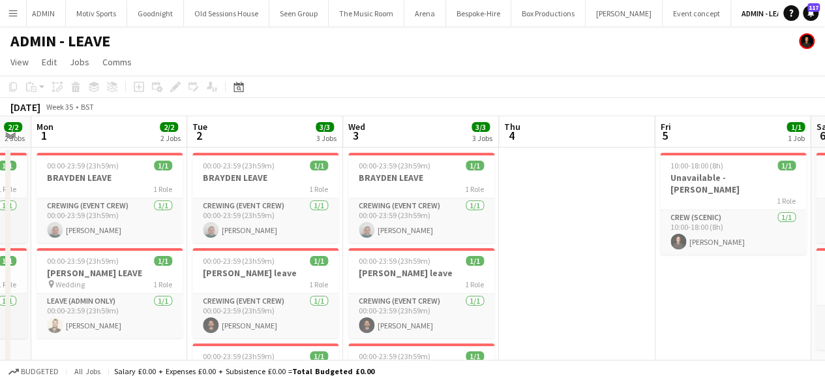
scroll to position [0, 594]
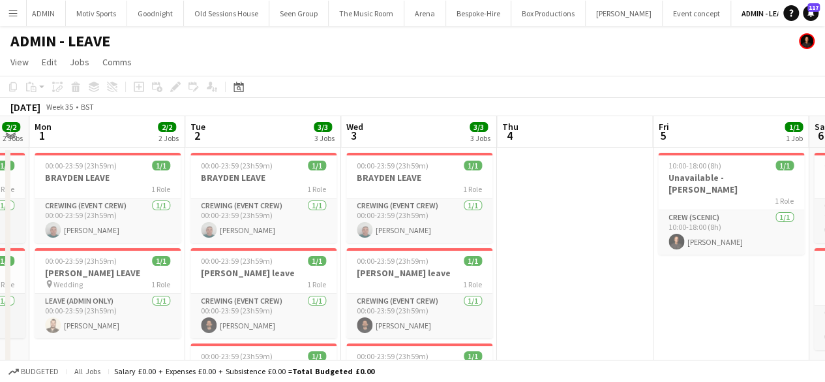
drag, startPoint x: 813, startPoint y: 300, endPoint x: 518, endPoint y: 322, distance: 296.3
click at [518, 322] on app-calendar-viewport "Thu 28 2/2 2 Jobs Fri 29 2/2 2 Jobs Sat 30 3/3 3 Jobs Sun 31 2/2 2 Jobs Mon 1 2…" at bounding box center [412, 301] width 825 height 370
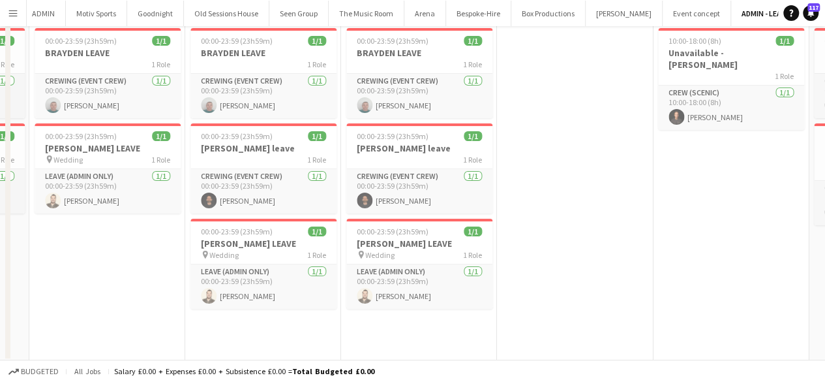
scroll to position [0, 0]
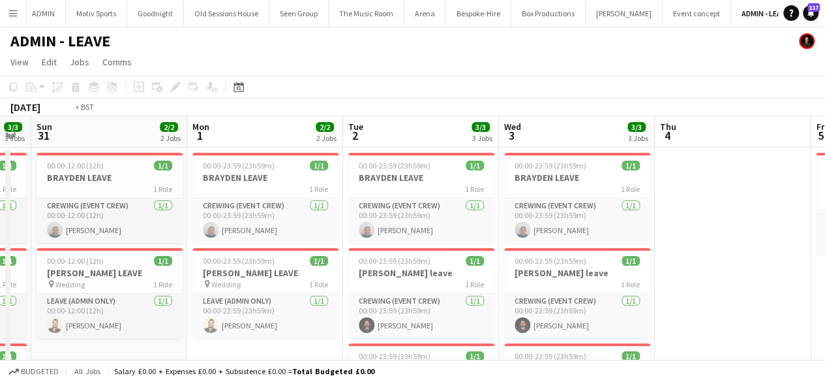
drag, startPoint x: 699, startPoint y: 306, endPoint x: 541, endPoint y: 322, distance: 158.6
click at [541, 322] on app-calendar-viewport "Thu 28 2/2 2 Jobs Fri 29 2/2 2 Jobs Sat 30 3/3 3 Jobs Sun 31 2/2 2 Jobs Mon 1 2…" at bounding box center [412, 301] width 825 height 370
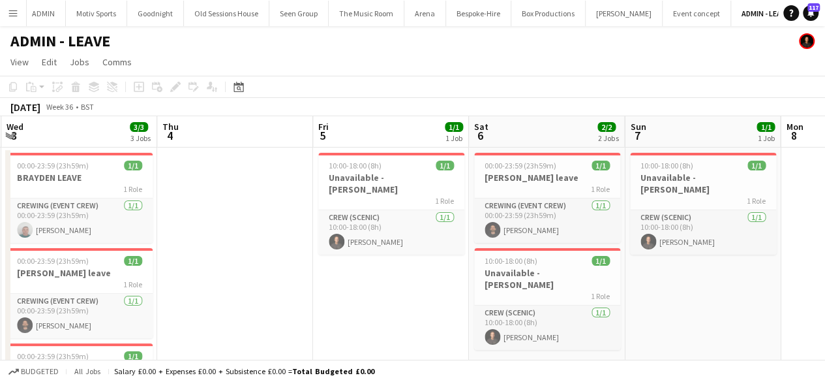
drag, startPoint x: 570, startPoint y: 319, endPoint x: 381, endPoint y: 325, distance: 189.3
click at [381, 325] on app-calendar-viewport "Sat 30 3/3 3 Jobs Sun 31 2/2 2 Jobs Mon 1 2/2 2 Jobs Tue 2 3/3 3 Jobs Wed 3 3/3…" at bounding box center [412, 301] width 825 height 370
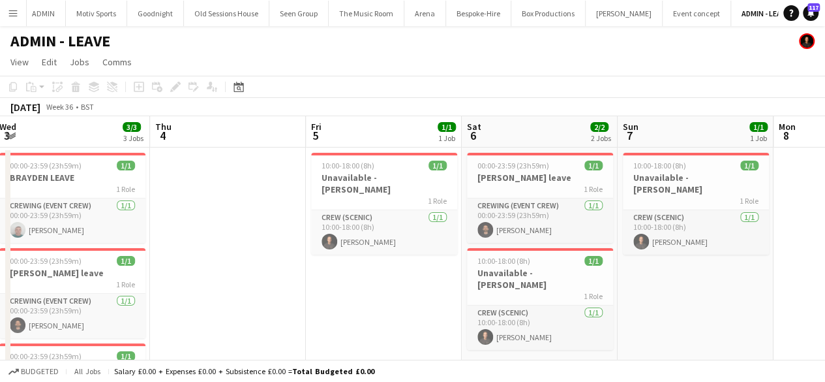
scroll to position [0, 327]
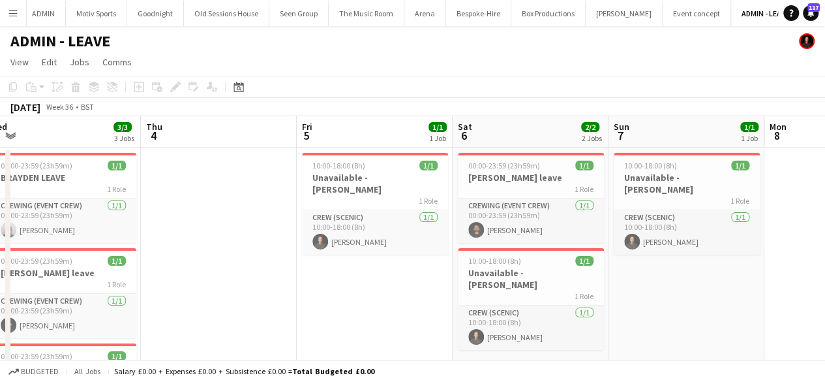
drag, startPoint x: 697, startPoint y: 300, endPoint x: 688, endPoint y: 301, distance: 9.2
click at [688, 301] on app-calendar-viewport "Mon 1 2/2 2 Jobs Tue 2 3/3 3 Jobs Wed 3 3/3 3 Jobs Thu 4 Fri 5 1/1 1 Job Sat 6 …" at bounding box center [412, 301] width 825 height 370
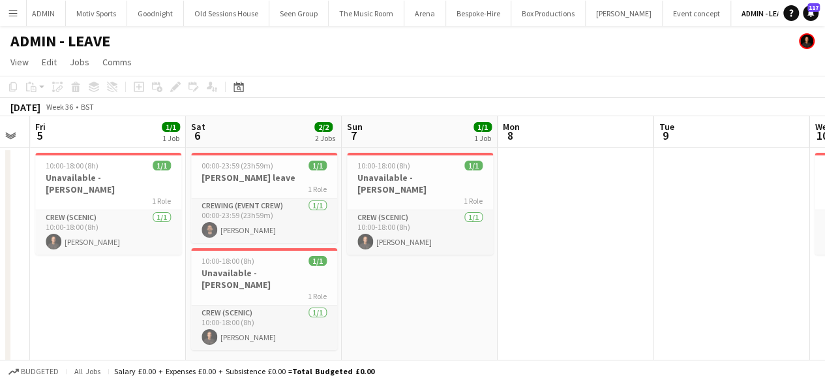
drag, startPoint x: 674, startPoint y: 339, endPoint x: 406, endPoint y: 334, distance: 268.1
click at [406, 334] on app-calendar-viewport "Mon 1 2/2 2 Jobs Tue 2 3/3 3 Jobs Wed 3 3/3 3 Jobs Thu 4 Fri 5 1/1 1 Job Sat 6 …" at bounding box center [412, 301] width 825 height 370
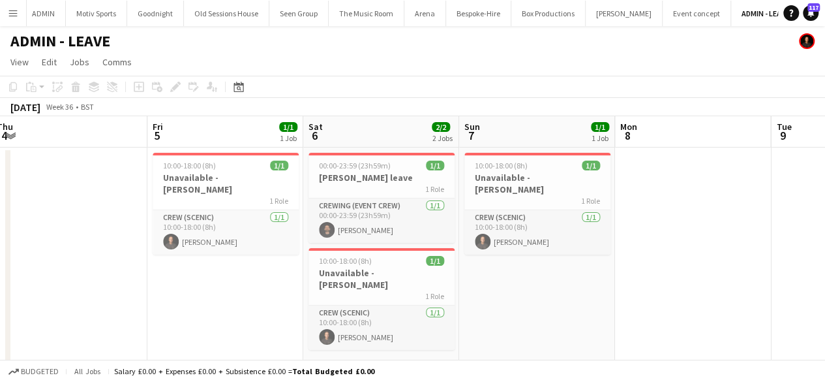
drag, startPoint x: 704, startPoint y: 307, endPoint x: 511, endPoint y: 318, distance: 194.0
click at [511, 318] on app-calendar-viewport "Mon 1 2/2 2 Jobs Tue 2 3/3 3 Jobs Wed 3 3/3 3 Jobs Thu 4 Fri 5 1/1 1 Job Sat 6 …" at bounding box center [412, 301] width 825 height 370
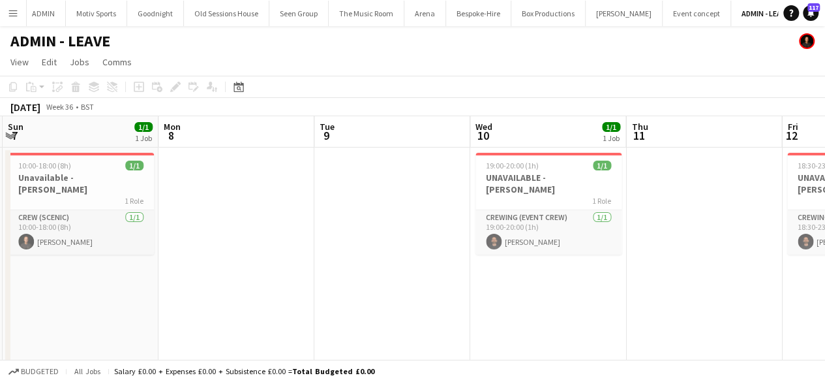
scroll to position [0, 359]
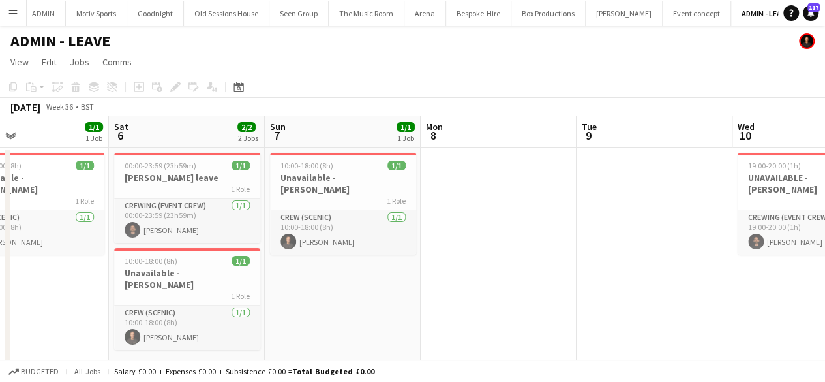
drag, startPoint x: 654, startPoint y: 314, endPoint x: 460, endPoint y: 300, distance: 194.9
click at [460, 300] on app-calendar-viewport "Wed 3 3/3 3 Jobs Thu 4 Fri 5 1/1 1 Job Sat 6 2/2 2 Jobs Sun 7 1/1 1 Job Mon 8 T…" at bounding box center [412, 301] width 825 height 370
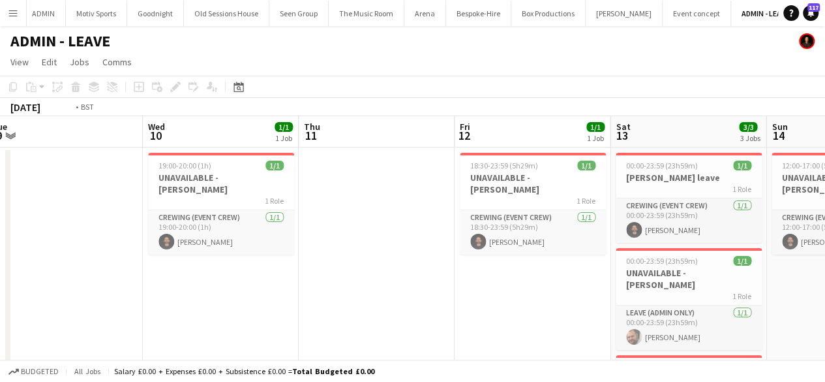
drag, startPoint x: 718, startPoint y: 314, endPoint x: 406, endPoint y: 338, distance: 313.4
click at [406, 338] on app-calendar-viewport "Fri 5 1/1 1 Job Sat 6 2/2 2 Jobs Sun 7 1/1 1 Job Mon 8 Tue 9 Wed 10 1/1 1 Job T…" at bounding box center [412, 301] width 825 height 370
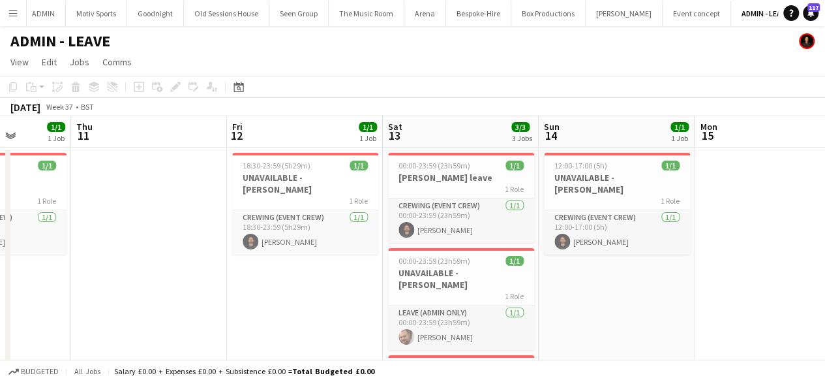
drag, startPoint x: 488, startPoint y: 310, endPoint x: 270, endPoint y: 309, distance: 217.9
click at [270, 309] on app-calendar-viewport "Sun 7 1/1 1 Job Mon 8 Tue 9 Wed 10 1/1 1 Job Thu 11 Fri 12 1/1 1 Job Sat 13 3/3…" at bounding box center [412, 301] width 825 height 370
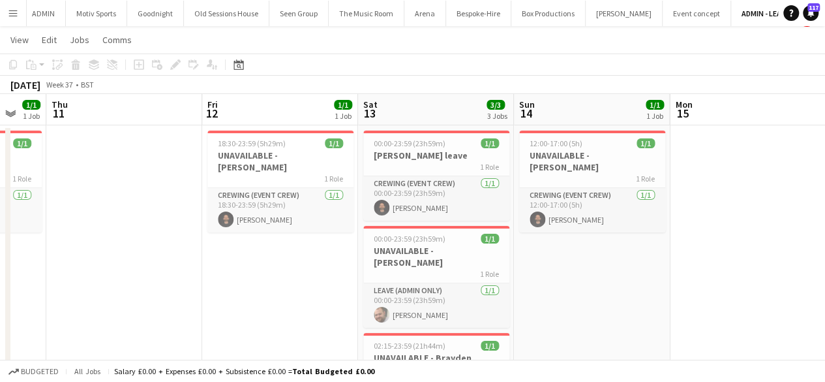
scroll to position [0, 0]
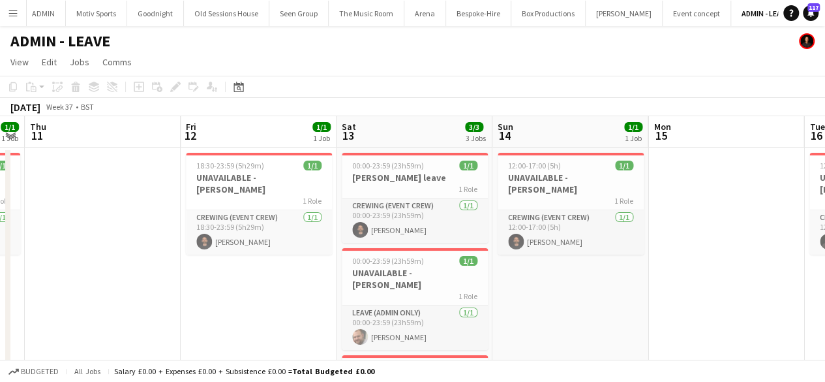
drag, startPoint x: 718, startPoint y: 303, endPoint x: 384, endPoint y: 299, distance: 334.0
click at [384, 300] on app-calendar-viewport "Sun 7 1/1 1 Job Mon 8 Tue 9 Wed 10 1/1 1 Job Thu 11 Fri 12 1/1 1 Job Sat 13 3/3…" at bounding box center [412, 301] width 825 height 370
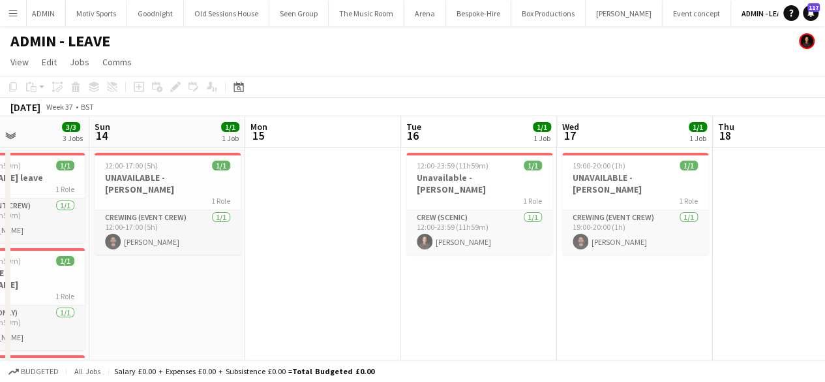
scroll to position [0, 406]
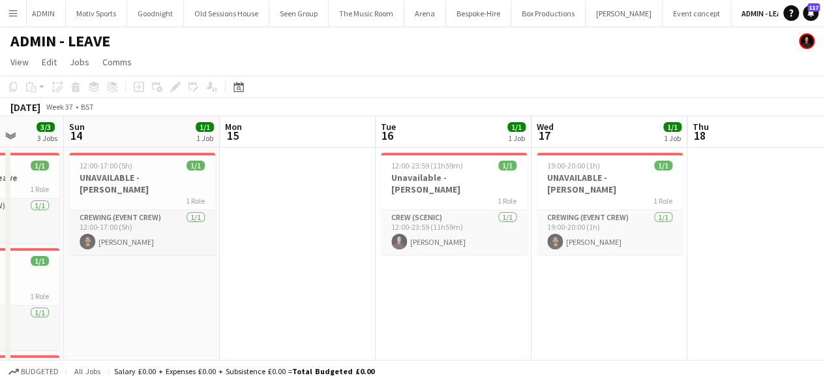
drag, startPoint x: 558, startPoint y: 294, endPoint x: 440, endPoint y: 298, distance: 118.1
click at [440, 298] on app-calendar-viewport "Thu 11 Fri 12 1/1 1 Job Sat 13 3/3 3 Jobs Sun 14 1/1 1 Job Mon 15 Tue 16 1/1 1 …" at bounding box center [412, 301] width 825 height 370
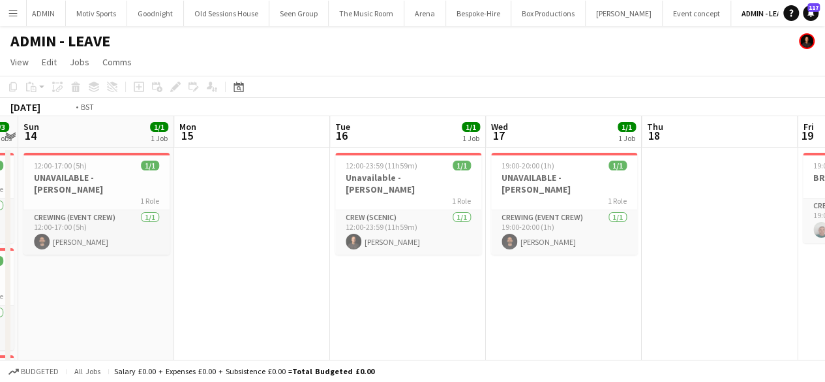
drag, startPoint x: 763, startPoint y: 303, endPoint x: 282, endPoint y: 317, distance: 480.9
click at [254, 317] on app-calendar-viewport "Thu 11 Fri 12 1/1 1 Job Sat 13 3/3 3 Jobs Sun 14 1/1 1 Job Mon 15 Tue 16 1/1 1 …" at bounding box center [412, 301] width 825 height 370
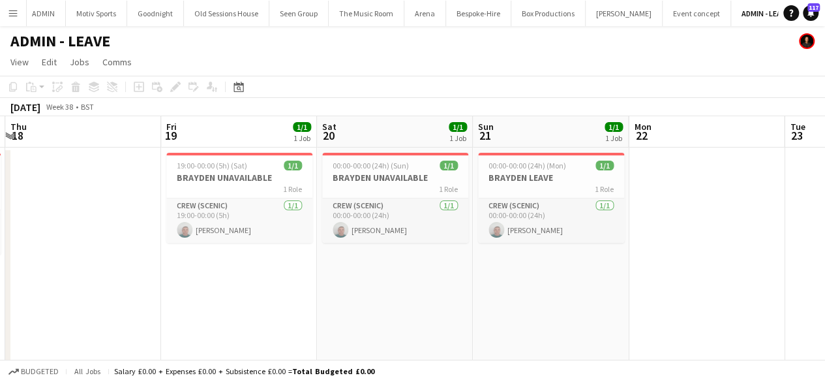
drag, startPoint x: 612, startPoint y: 314, endPoint x: 440, endPoint y: 310, distance: 172.9
click at [440, 310] on app-calendar-viewport "Sun 14 1/1 1 Job Mon 15 Tue 16 1/1 1 Job Wed 17 1/1 1 Job Thu 18 Fri 19 1/1 1 J…" at bounding box center [412, 301] width 825 height 370
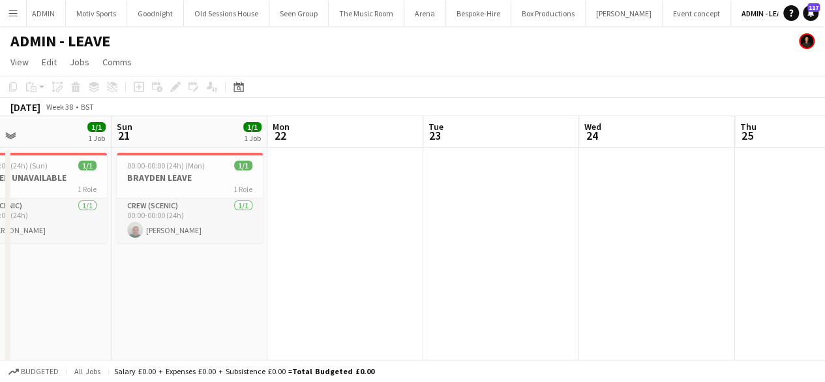
drag, startPoint x: 695, startPoint y: 281, endPoint x: 335, endPoint y: 318, distance: 362.6
click at [335, 318] on app-calendar-viewport "Thu 18 Fri 19 1/1 1 Job Sat 20 1/1 1 Job Sun 21 1/1 1 Job Mon 22 Tue 23 Wed 24 …" at bounding box center [412, 301] width 825 height 370
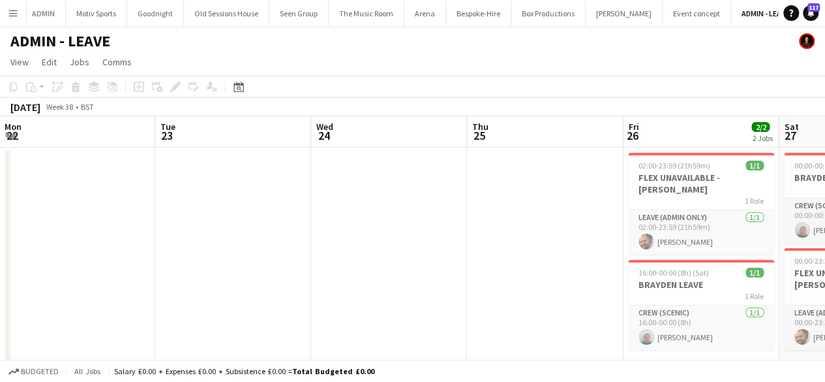
drag, startPoint x: 479, startPoint y: 311, endPoint x: 212, endPoint y: 342, distance: 268.6
click at [211, 342] on app-calendar-viewport "Thu 18 Fri 19 1/1 1 Job Sat 20 1/1 1 Job Sun 21 1/1 1 Job Mon 22 Tue 23 Wed 24 …" at bounding box center [412, 301] width 825 height 370
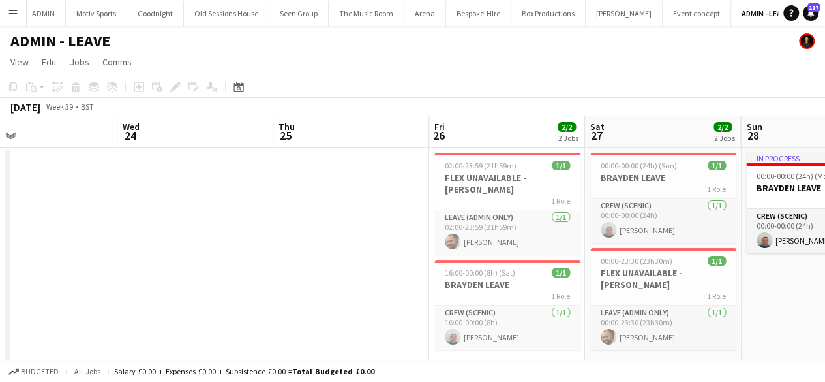
drag, startPoint x: 491, startPoint y: 320, endPoint x: 268, endPoint y: 336, distance: 223.7
click at [268, 336] on app-calendar-viewport "Sat 20 1/1 1 Job Sun 21 1/1 1 Job Mon 22 Tue 23 Wed 24 Thu 25 Fri 26 2/2 2 Jobs…" at bounding box center [412, 301] width 825 height 370
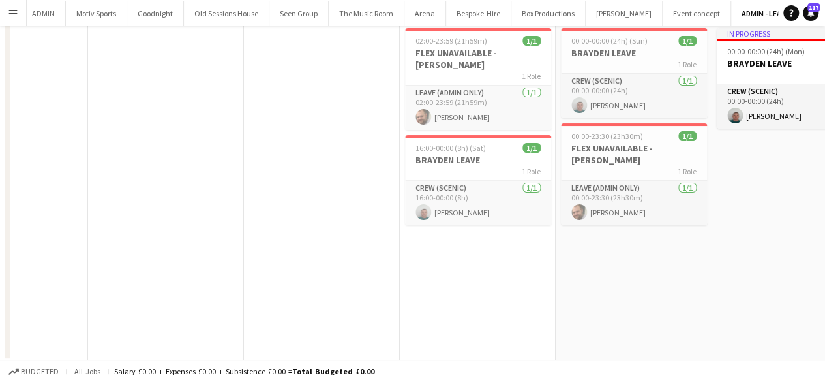
scroll to position [0, 0]
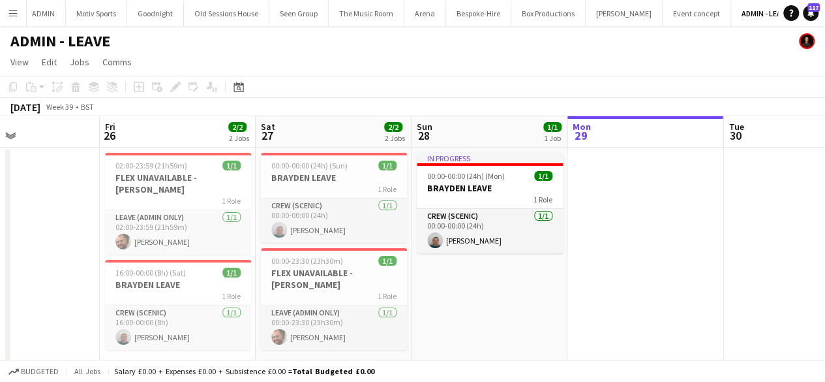
drag, startPoint x: 748, startPoint y: 321, endPoint x: 447, endPoint y: 320, distance: 300.1
click at [447, 320] on app-calendar-viewport "Mon 22 Tue 23 Wed 24 Thu 25 Fri 26 2/2 2 Jobs Sat 27 2/2 2 Jobs Sun 28 1/1 1 Jo…" at bounding box center [412, 301] width 825 height 370
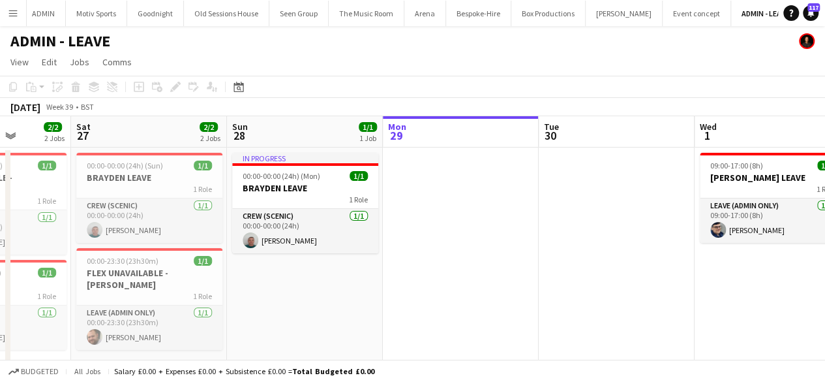
drag, startPoint x: 620, startPoint y: 312, endPoint x: 437, endPoint y: 324, distance: 183.1
click at [435, 324] on app-calendar-viewport "Wed 24 Thu 25 Fri 26 2/2 2 Jobs Sat 27 2/2 2 Jobs Sun 28 1/1 1 Job Mon 29 Tue 3…" at bounding box center [412, 301] width 825 height 370
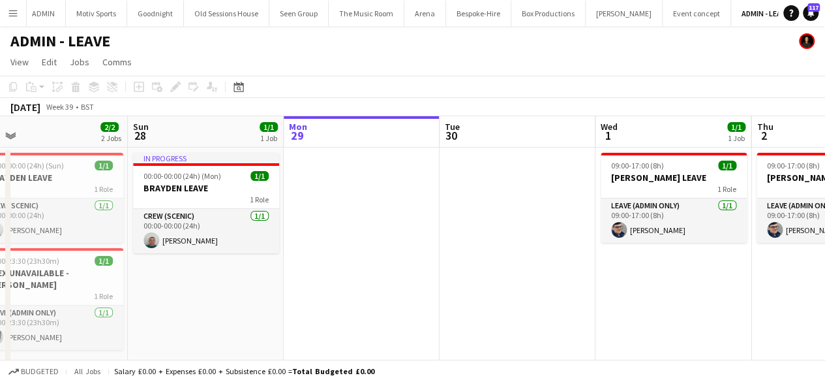
scroll to position [0, 527]
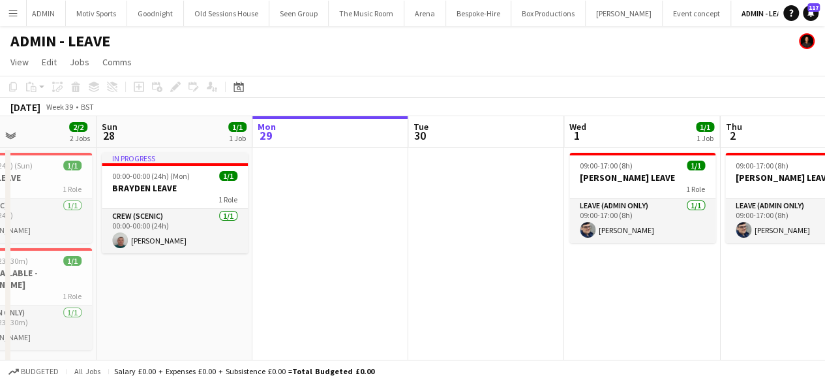
drag, startPoint x: 558, startPoint y: 318, endPoint x: 428, endPoint y: 322, distance: 130.5
click at [428, 322] on app-calendar-viewport "Wed 24 Thu 25 Fri 26 2/2 2 Jobs Sat 27 2/2 2 Jobs Sun 28 1/1 1 Job Mon 29 Tue 3…" at bounding box center [412, 301] width 825 height 370
drag, startPoint x: 386, startPoint y: 361, endPoint x: 406, endPoint y: 350, distance: 22.5
click at [406, 350] on app-board "ADMIN - LEAVE View Day view expanded Day view collapsed Month view Date picker …" at bounding box center [412, 267] width 825 height 482
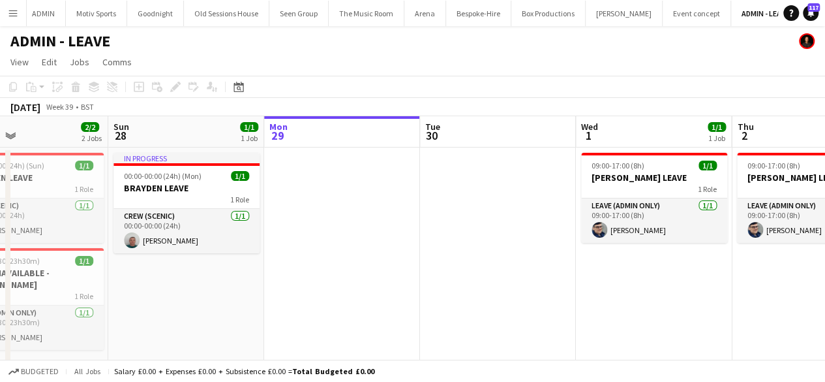
scroll to position [0, 419]
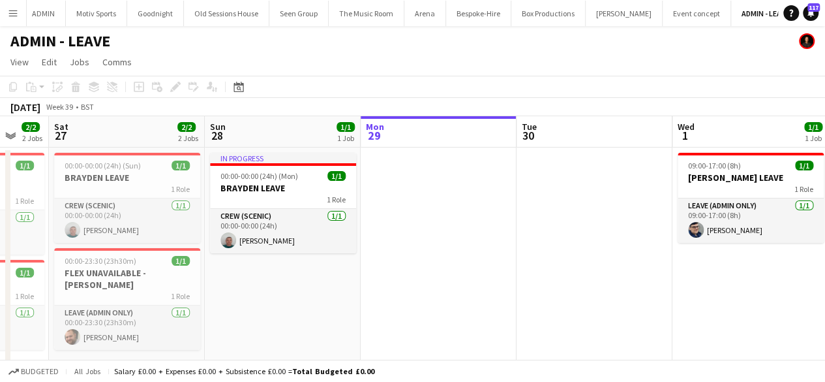
drag, startPoint x: 396, startPoint y: 311, endPoint x: 505, endPoint y: 305, distance: 109.1
click at [505, 305] on app-calendar-viewport "Wed 24 Thu 25 Fri 26 2/2 2 Jobs Sat 27 2/2 2 Jobs Sun 28 1/1 1 Job Mon 29 Tue 3…" at bounding box center [412, 301] width 825 height 370
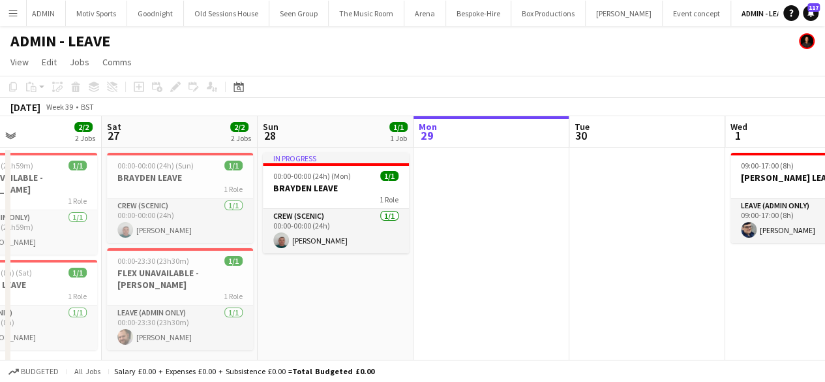
drag, startPoint x: 369, startPoint y: 301, endPoint x: 422, endPoint y: 309, distance: 53.4
click at [422, 309] on app-calendar-viewport "Wed 24 Thu 25 Fri 26 2/2 2 Jobs Sat 27 2/2 2 Jobs Sun 28 1/1 1 Job Mon 29 Tue 3…" at bounding box center [412, 301] width 825 height 370
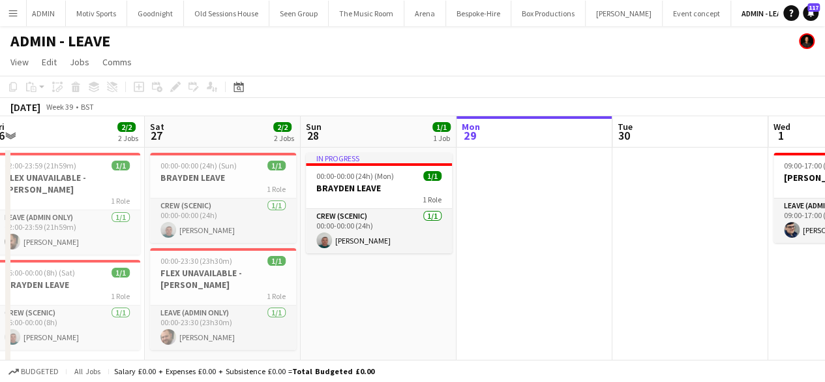
scroll to position [0, 319]
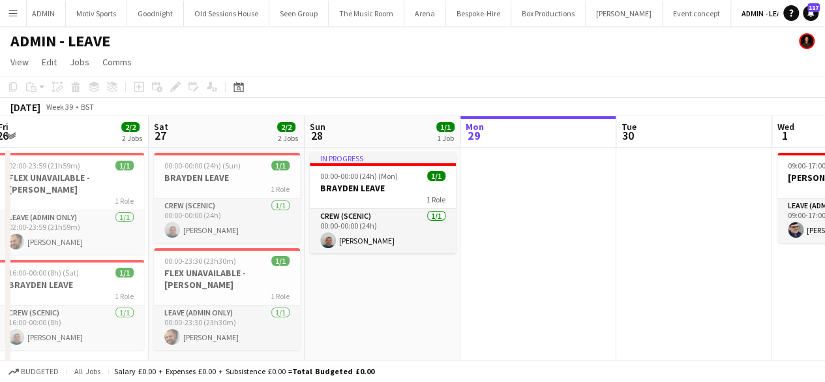
drag, startPoint x: 423, startPoint y: 305, endPoint x: 470, endPoint y: 299, distance: 47.3
click at [470, 299] on app-calendar-viewport "Wed 24 Thu 25 Fri 26 2/2 2 Jobs Sat 27 2/2 2 Jobs Sun 28 1/1 1 Job Mon 29 Tue 3…" at bounding box center [412, 301] width 825 height 370
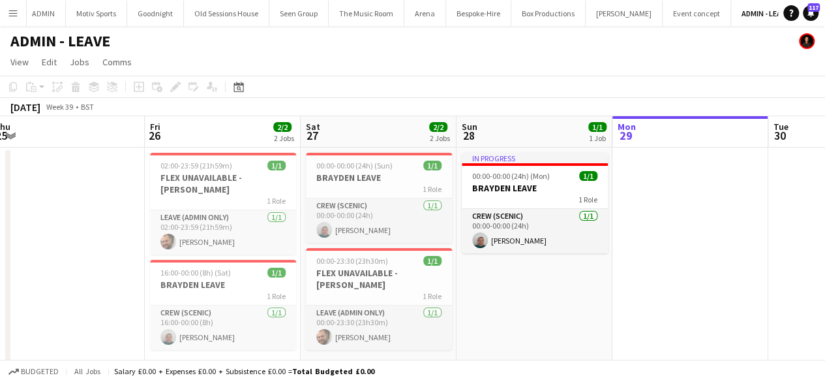
scroll to position [0, 412]
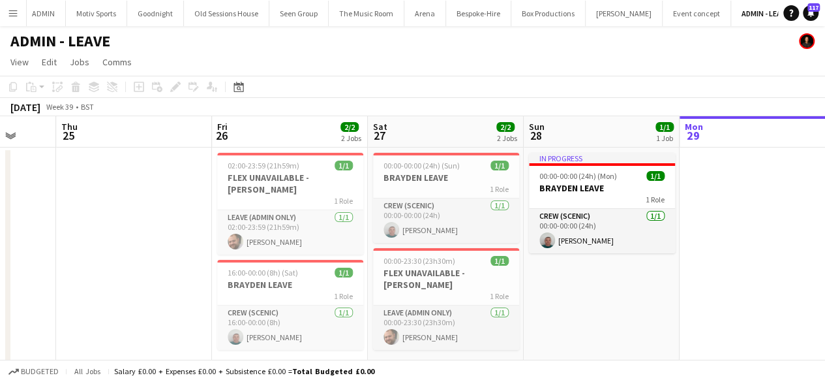
drag, startPoint x: 379, startPoint y: 322, endPoint x: 598, endPoint y: 295, distance: 220.7
click at [598, 295] on app-calendar-viewport "Mon 22 Tue 23 Wed 24 Thu 25 Fri 26 2/2 2 Jobs Sat 27 2/2 2 Jobs Sun 28 1/1 1 Jo…" at bounding box center [412, 301] width 825 height 370
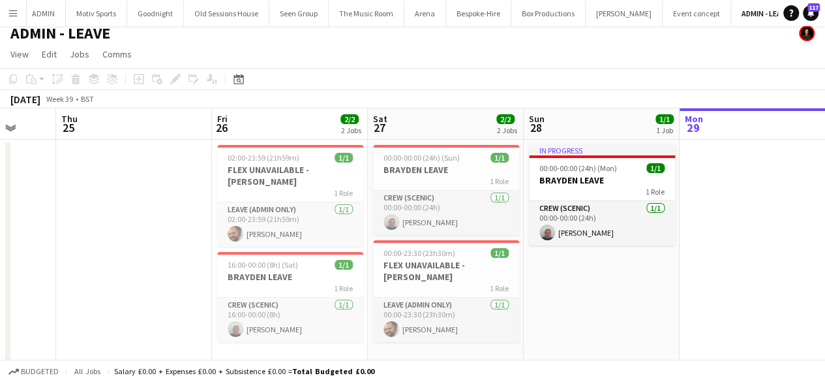
scroll to position [0, 0]
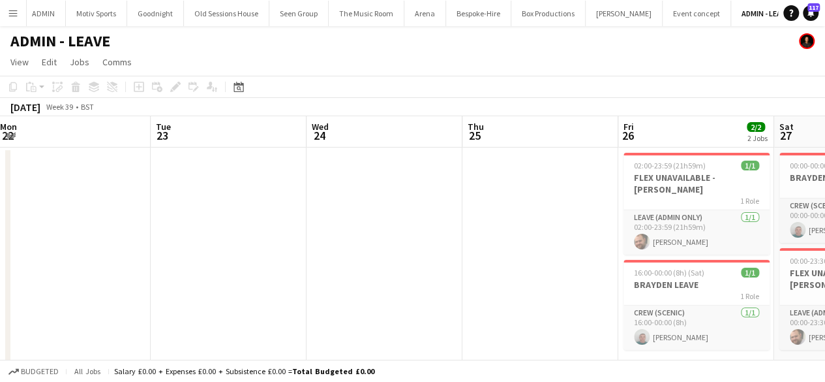
drag, startPoint x: 76, startPoint y: 299, endPoint x: 488, endPoint y: 253, distance: 414.1
click at [488, 253] on app-calendar-viewport "Sat 20 1/1 1 Job Sun 21 1/1 1 Job Mon 22 Tue 23 Wed 24 Thu 25 Fri 26 2/2 2 Jobs…" at bounding box center [412, 301] width 825 height 370
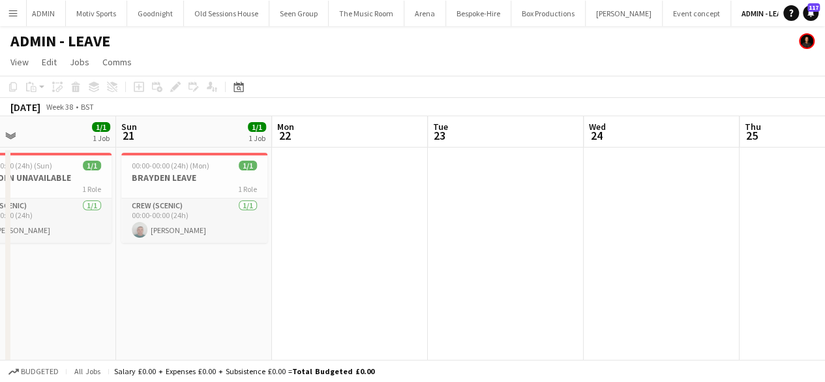
drag, startPoint x: 193, startPoint y: 272, endPoint x: 463, endPoint y: 255, distance: 270.6
click at [467, 255] on app-calendar-viewport "Thu 18 Fri 19 1/1 1 Job Sat 20 1/1 1 Job Sun 21 1/1 1 Job Mon 22 Tue 23 Wed 24 …" at bounding box center [412, 301] width 825 height 370
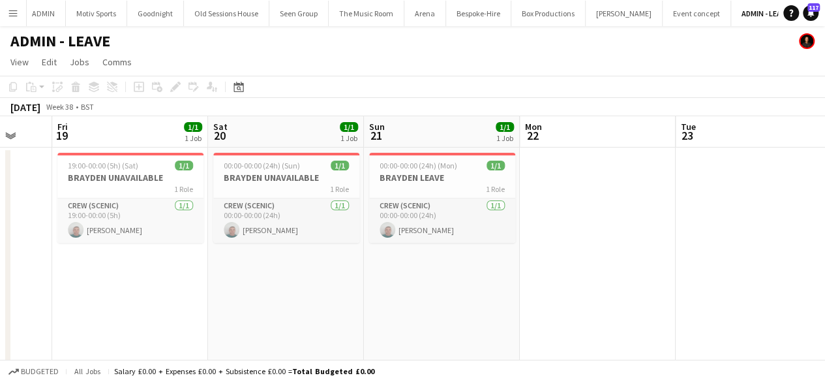
drag, startPoint x: 251, startPoint y: 296, endPoint x: 461, endPoint y: 280, distance: 210.0
click at [461, 280] on app-calendar-viewport "Tue 16 1/1 1 Job Wed 17 1/1 1 Job Thu 18 Fri 19 1/1 1 Job Sat 20 1/1 1 Job Sun …" at bounding box center [412, 301] width 825 height 370
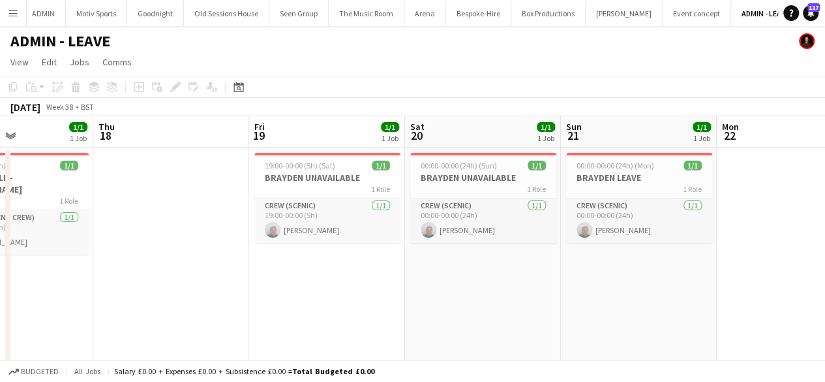
drag, startPoint x: 238, startPoint y: 313, endPoint x: 435, endPoint y: 297, distance: 197.7
click at [435, 297] on app-calendar-viewport "Mon 15 Tue 16 1/1 1 Job Wed 17 1/1 1 Job Thu 18 Fri 19 1/1 1 Job Sat 20 1/1 1 J…" at bounding box center [412, 301] width 825 height 370
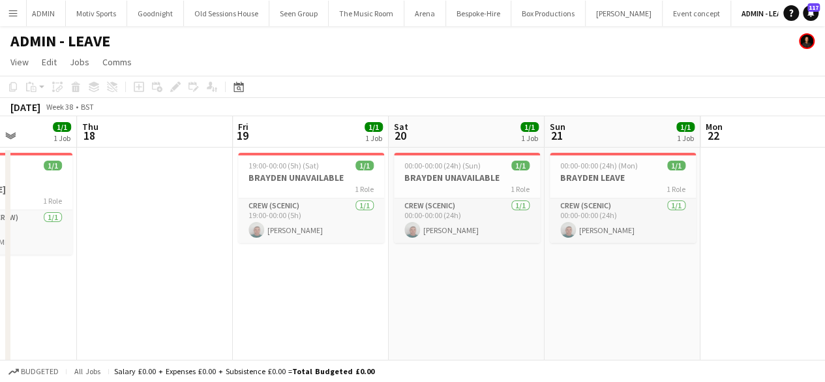
drag, startPoint x: 311, startPoint y: 311, endPoint x: 486, endPoint y: 290, distance: 176.1
click at [486, 290] on app-calendar-viewport "Mon 15 Tue 16 1/1 1 Job Wed 17 1/1 1 Job Thu 18 Fri 19 1/1 1 Job Sat 20 1/1 1 J…" at bounding box center [412, 301] width 825 height 370
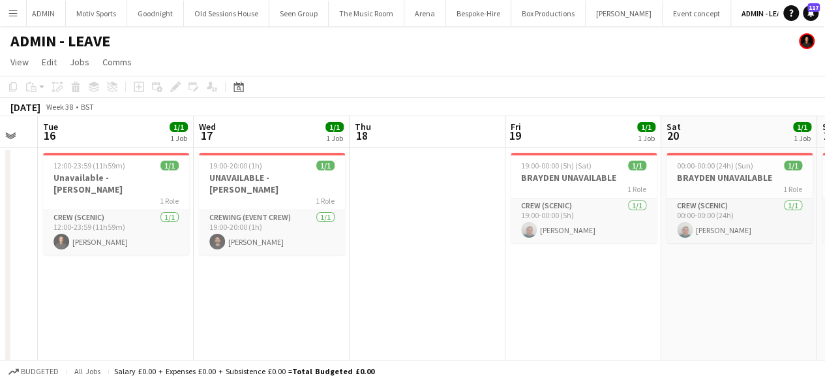
drag, startPoint x: 325, startPoint y: 309, endPoint x: 406, endPoint y: 297, distance: 82.4
click at [408, 299] on app-calendar-viewport "Sun 14 1/1 1 Job Mon 15 Tue 16 1/1 1 Job Wed 17 1/1 1 Job Thu 18 Fri 19 1/1 1 J…" at bounding box center [412, 301] width 825 height 370
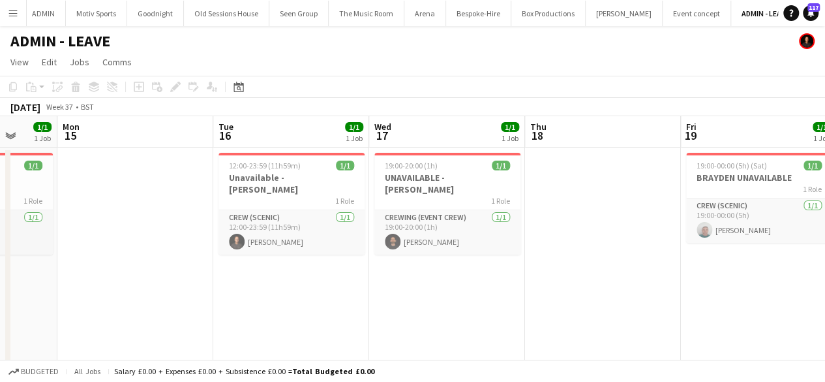
drag, startPoint x: 297, startPoint y: 301, endPoint x: 526, endPoint y: 289, distance: 229.3
click at [526, 289] on app-calendar-viewport "Fri 12 1/1 1 Job Sat 13 3/3 3 Jobs Sun 14 1/1 1 Job Mon 15 Tue 16 1/1 1 Job Wed…" at bounding box center [412, 301] width 825 height 370
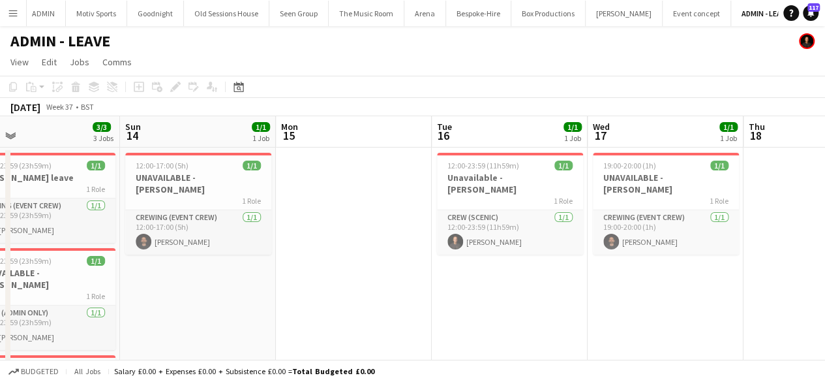
drag, startPoint x: 401, startPoint y: 311, endPoint x: 575, endPoint y: 290, distance: 175.5
click at [575, 290] on app-calendar-viewport "Thu 11 Fri 12 1/1 1 Job Sat 13 3/3 3 Jobs Sun 14 1/1 1 Job Mon 15 Tue 16 1/1 1 …" at bounding box center [412, 301] width 825 height 370
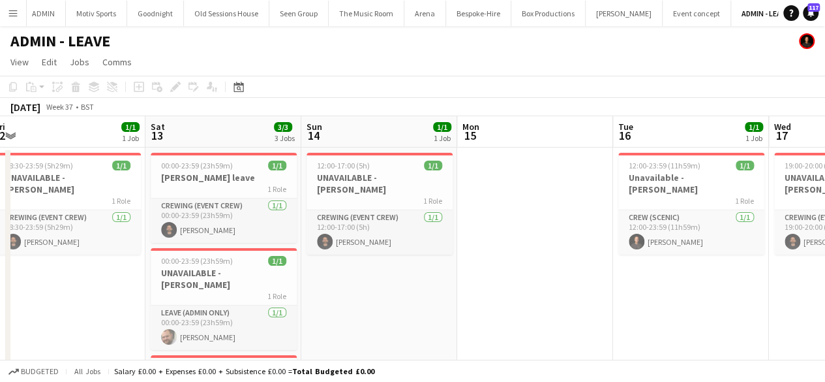
scroll to position [0, 296]
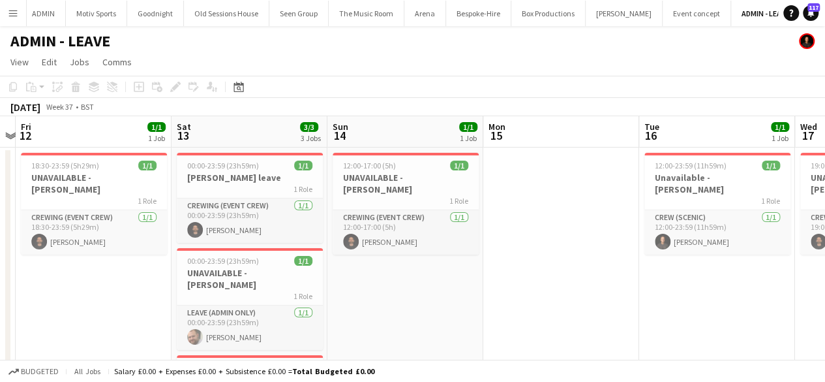
drag, startPoint x: 395, startPoint y: 306, endPoint x: 592, endPoint y: 290, distance: 197.6
click at [592, 290] on app-calendar-viewport "Wed 10 1/1 1 Job Thu 11 Fri 12 1/1 1 Job Sat 13 3/3 3 Jobs Sun 14 1/1 1 Job Mon…" at bounding box center [412, 301] width 825 height 370
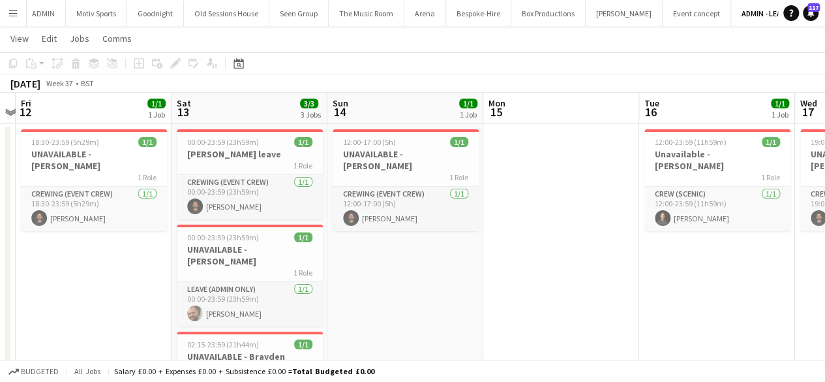
scroll to position [0, 0]
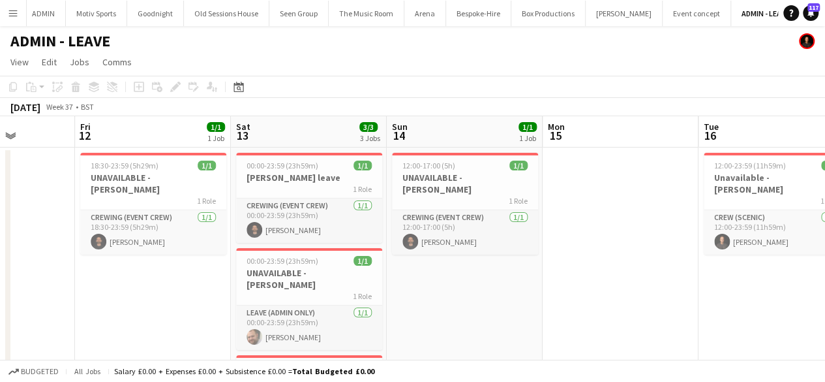
drag, startPoint x: 419, startPoint y: 312, endPoint x: 634, endPoint y: 272, distance: 218.9
click at [634, 272] on app-calendar-viewport "Tue 9 Wed 10 1/1 1 Job Thu 11 Fri 12 1/1 1 Job Sat 13 3/3 3 Jobs Sun 14 1/1 1 J…" at bounding box center [412, 301] width 825 height 370
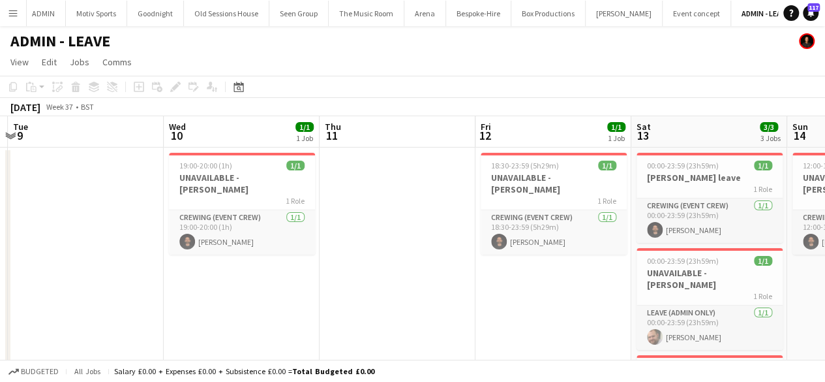
drag, startPoint x: 188, startPoint y: 329, endPoint x: 433, endPoint y: 299, distance: 247.0
click at [433, 299] on app-calendar-viewport "Sun 7 1/1 1 Job Mon 8 Tue 9 Wed 10 1/1 1 Job Thu 11 Fri 12 1/1 1 Job Sat 13 3/3…" at bounding box center [412, 301] width 825 height 370
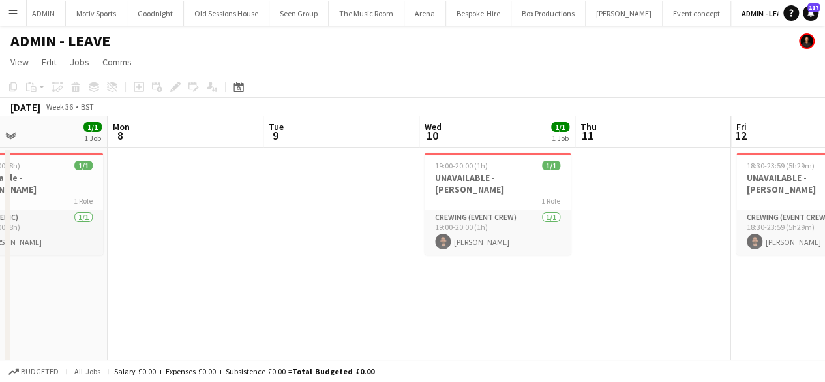
drag, startPoint x: 312, startPoint y: 314, endPoint x: 568, endPoint y: 284, distance: 257.4
click at [568, 284] on app-calendar-viewport "Fri 5 1/1 1 Job Sat 6 2/2 2 Jobs Sun 7 1/1 1 Job Mon 8 Tue 9 Wed 10 1/1 1 Job T…" at bounding box center [412, 301] width 825 height 370
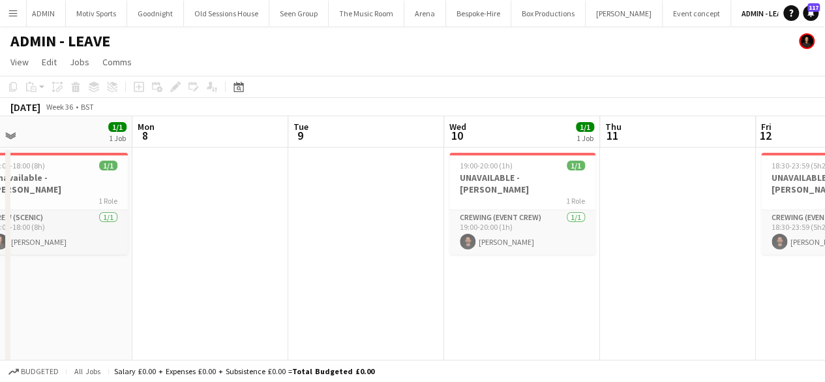
drag, startPoint x: 464, startPoint y: 307, endPoint x: 512, endPoint y: 305, distance: 47.7
click at [512, 305] on app-calendar-viewport "Fri 5 1/1 1 Job Sat 6 2/2 2 Jobs Sun 7 1/1 1 Job Mon 8 Tue 9 Wed 10 1/1 1 Job T…" at bounding box center [412, 301] width 825 height 370
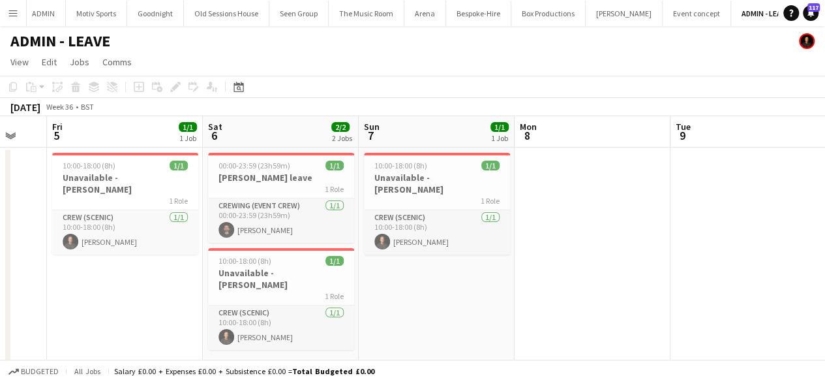
drag, startPoint x: 401, startPoint y: 319, endPoint x: 561, endPoint y: 304, distance: 161.2
click at [561, 304] on app-calendar-viewport "Wed 3 3/3 3 Jobs Thu 4 Fri 5 1/1 1 Job Sat 6 2/2 2 Jobs Sun 7 1/1 1 Job Mon 8 T…" at bounding box center [412, 301] width 825 height 370
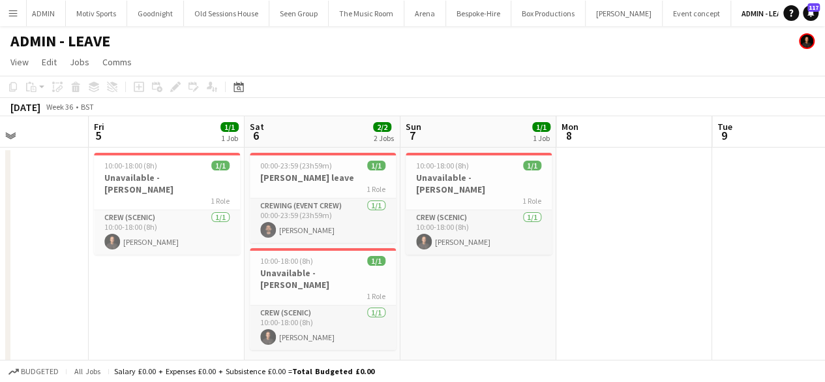
scroll to position [0, 363]
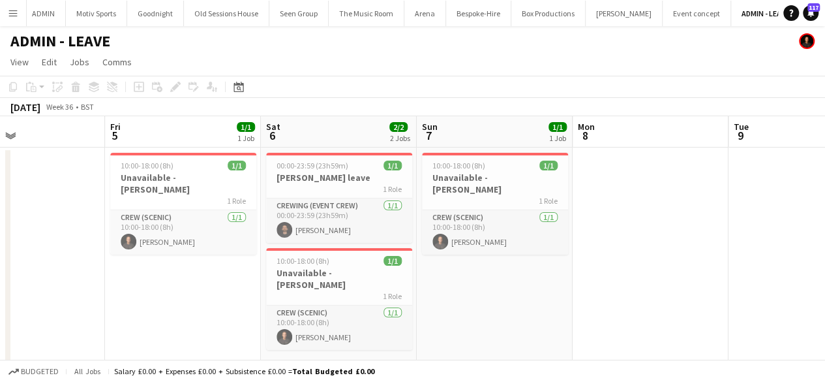
drag, startPoint x: 391, startPoint y: 319, endPoint x: 449, endPoint y: 321, distance: 58.1
click at [449, 321] on app-calendar-viewport "Tue 2 3/3 3 Jobs Wed 3 3/3 3 Jobs Thu 4 Fri 5 1/1 1 Job Sat 6 2/2 2 Jobs Sun 7 …" at bounding box center [412, 301] width 825 height 370
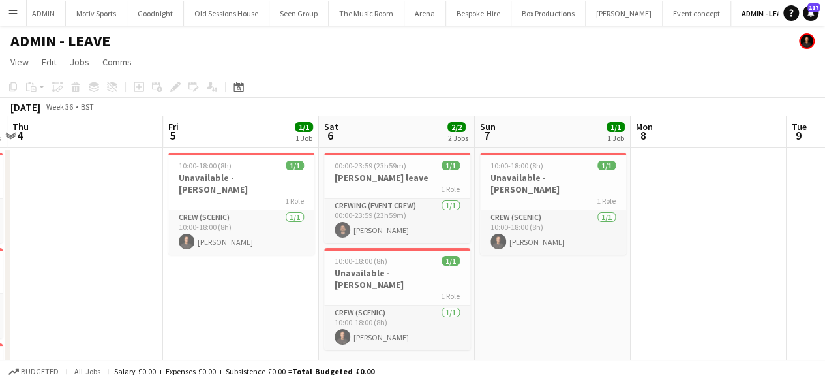
drag, startPoint x: 125, startPoint y: 355, endPoint x: 185, endPoint y: 342, distance: 62.0
click at [185, 342] on app-calendar-viewport "Tue 2 3/3 3 Jobs Wed 3 3/3 3 Jobs Thu 4 Fri 5 1/1 1 Job Sat 6 2/2 2 Jobs Sun 7 …" at bounding box center [412, 301] width 825 height 370
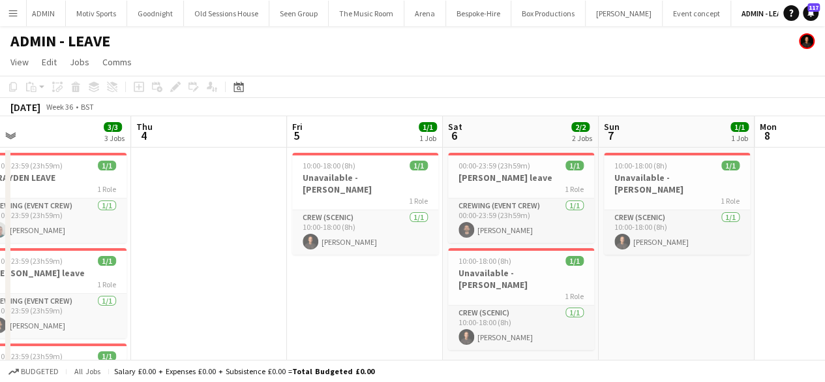
drag, startPoint x: 136, startPoint y: 343, endPoint x: 413, endPoint y: 307, distance: 279.5
click at [413, 307] on app-calendar-viewport "Mon 1 2/2 2 Jobs Tue 2 3/3 3 Jobs Wed 3 3/3 3 Jobs Thu 4 Fri 5 1/1 1 Job Sat 6 …" at bounding box center [412, 301] width 825 height 370
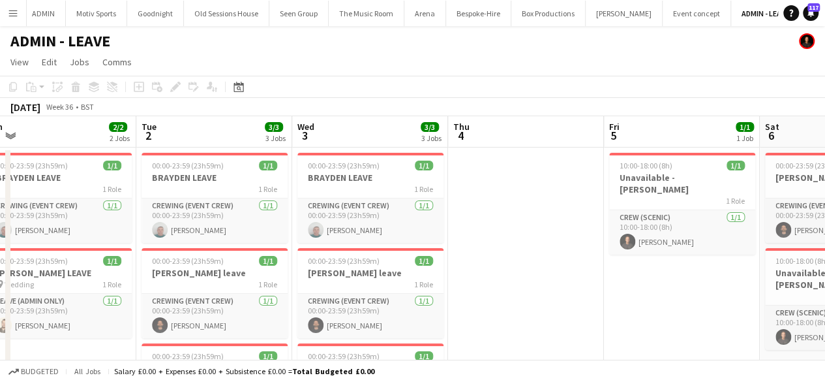
drag, startPoint x: 412, startPoint y: 298, endPoint x: 477, endPoint y: 289, distance: 65.2
click at [477, 289] on app-calendar-viewport "Sat 30 3/3 3 Jobs Sun 31 2/2 2 Jobs Mon 1 2/2 2 Jobs Tue 2 3/3 3 Jobs Wed 3 3/3…" at bounding box center [412, 301] width 825 height 370
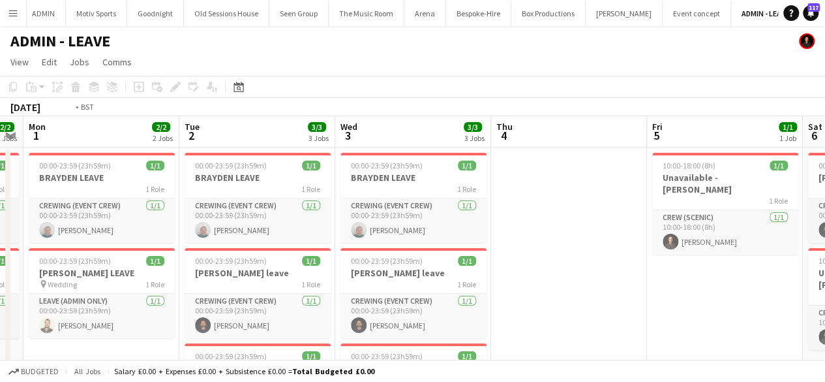
scroll to position [0, 283]
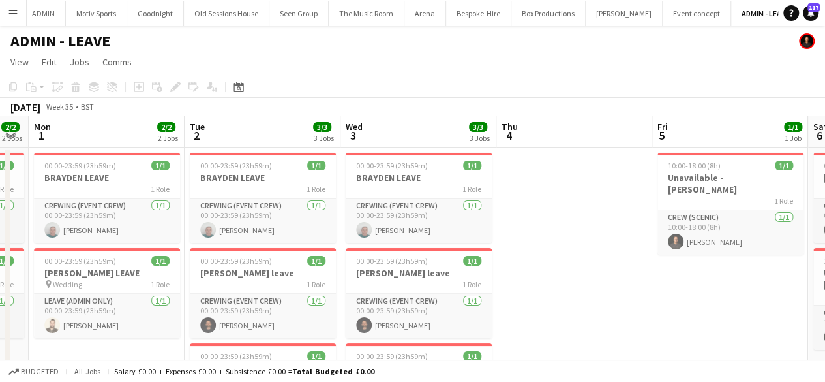
drag, startPoint x: 528, startPoint y: 214, endPoint x: 572, endPoint y: 214, distance: 43.7
click at [572, 214] on app-calendar-viewport "Sat 30 3/3 3 Jobs Sun 31 2/2 2 Jobs Mon 1 2/2 2 Jobs Tue 2 3/3 3 Jobs Wed 3 3/3…" at bounding box center [412, 301] width 825 height 370
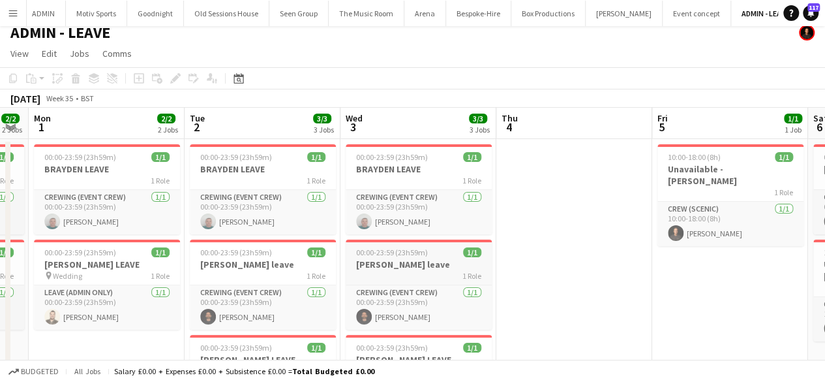
scroll to position [0, 0]
